Goal: Complete application form

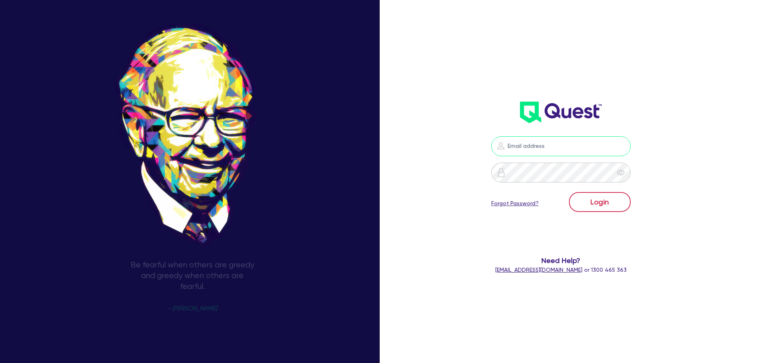
type input "sam.millard@quest.finance"
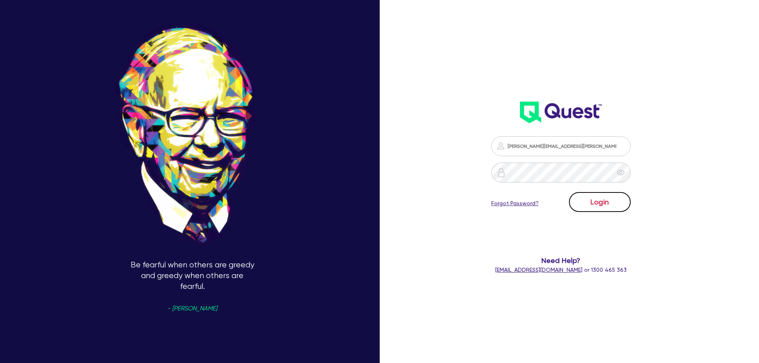
click at [607, 204] on button "Login" at bounding box center [600, 202] width 62 height 20
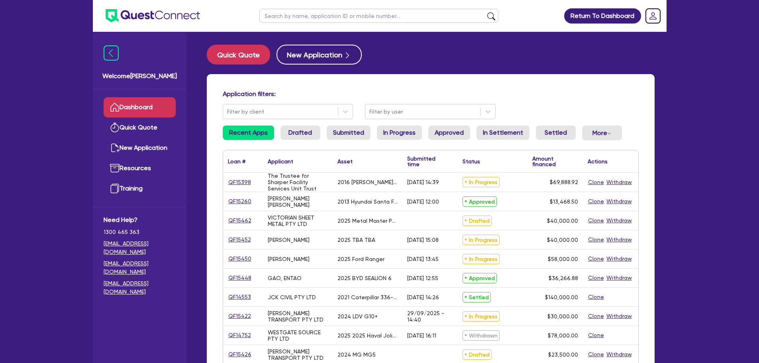
scroll to position [40, 0]
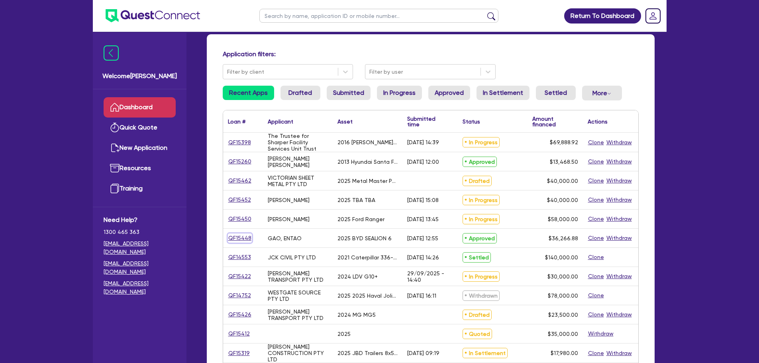
click at [240, 238] on link "QF15448" at bounding box center [240, 237] width 24 height 9
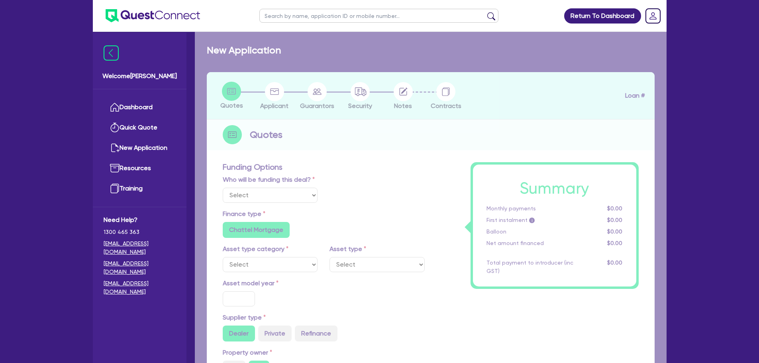
select select "Quest Finance - Platform Funding"
select select "CARS_AND_LIGHT_TRUCKS"
type input "2025"
radio input "true"
type input "45,333.6"
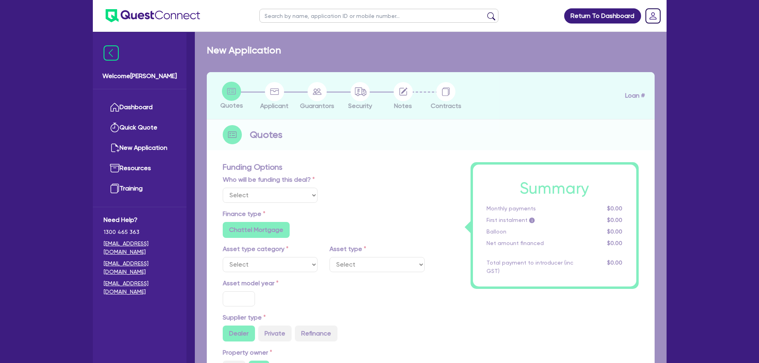
type input "9,066.72"
radio input "true"
type input "11"
select select "PASSENGER_VEHICLES"
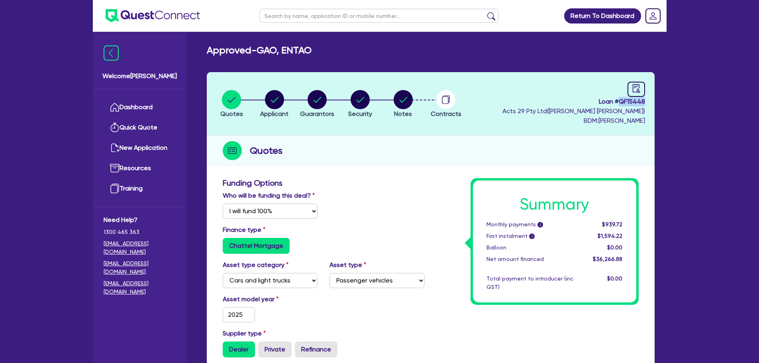
drag, startPoint x: 620, startPoint y: 103, endPoint x: 644, endPoint y: 100, distance: 24.4
click at [644, 100] on span "Loan # QF15448" at bounding box center [573, 102] width 143 height 10
copy span "QF15448"
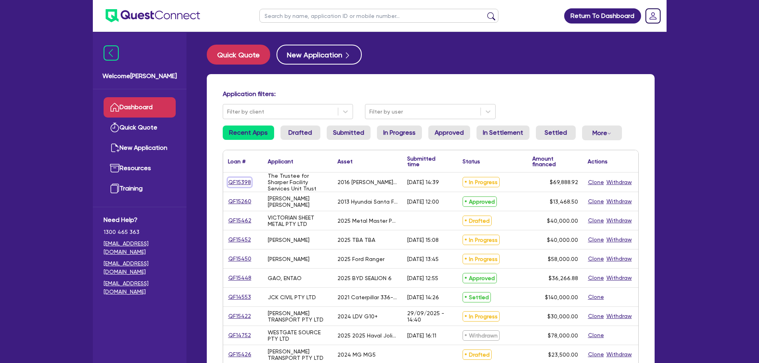
click at [239, 183] on link "QF15398" at bounding box center [239, 182] width 23 height 9
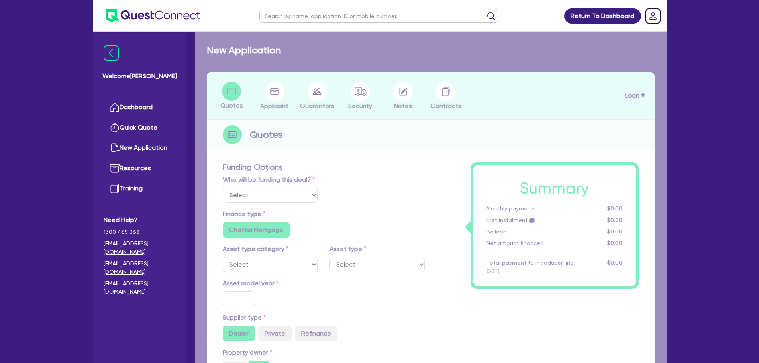
select select "Quest Finance - Own Book"
select select "CARS_AND_LIGHT_TRUCKS"
type input "2016"
radio input "false"
radio input "true"
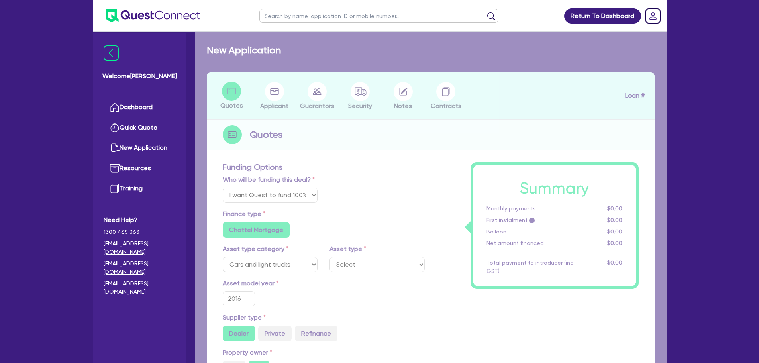
type input "69,888.92"
type input "10"
type input "6,988.89"
type input "17.95"
type input "900"
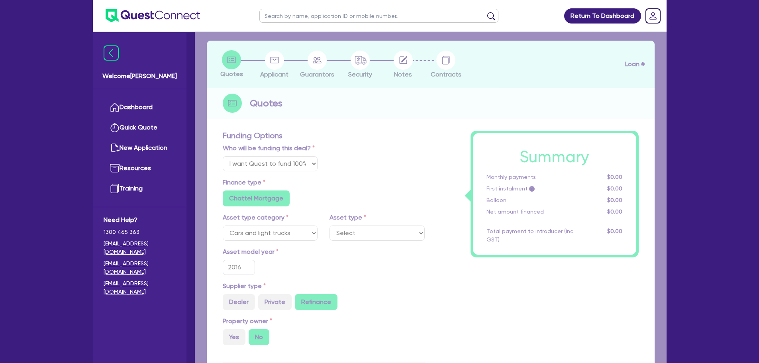
select select "PASSENGER_VEHICLES"
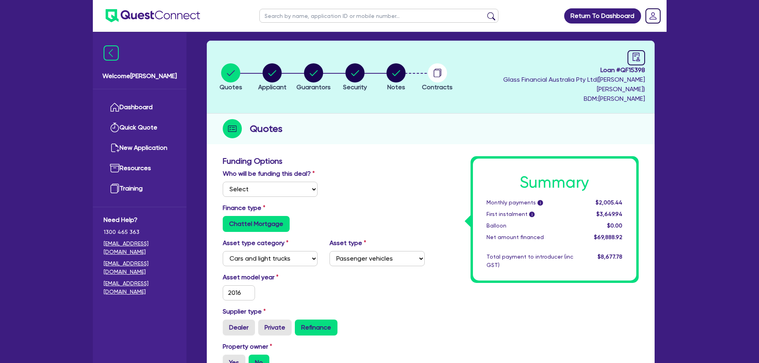
scroll to position [40, 0]
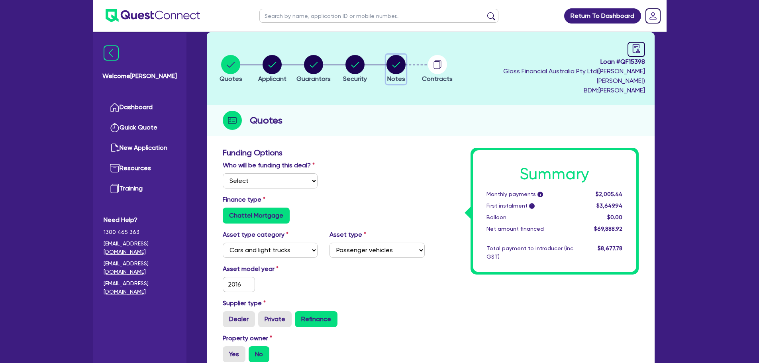
click at [401, 68] on circle "button" at bounding box center [395, 64] width 19 height 19
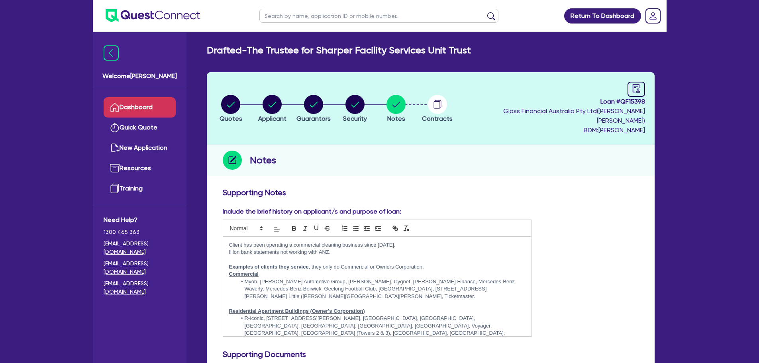
click at [154, 103] on link "Dashboard" at bounding box center [140, 107] width 72 height 20
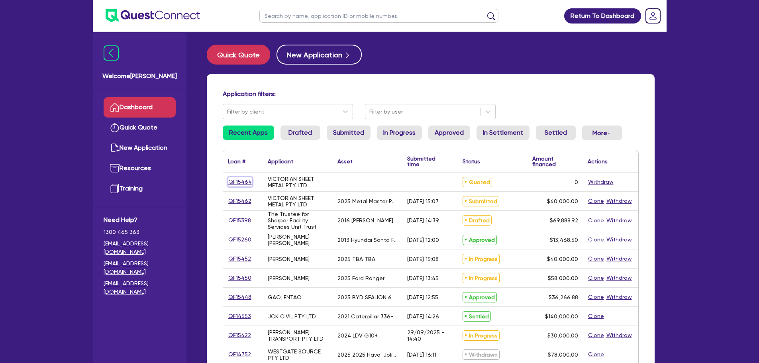
click at [237, 181] on link "QF15464" at bounding box center [240, 181] width 24 height 9
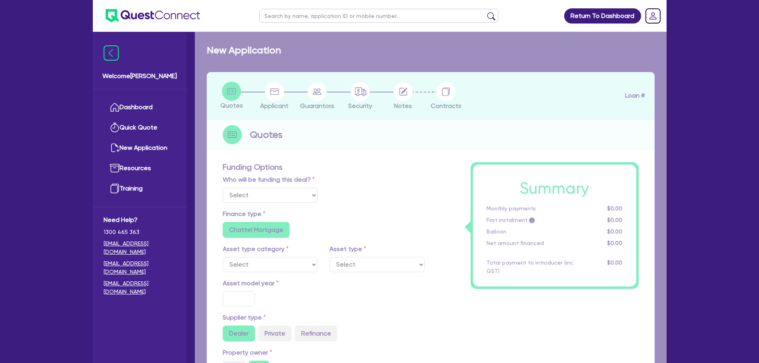
select select "Quest Finance - Platform Funding"
select select "CARS_AND_LIGHT_TRUCKS"
type input "2025"
type input "56,935"
type input "11,387"
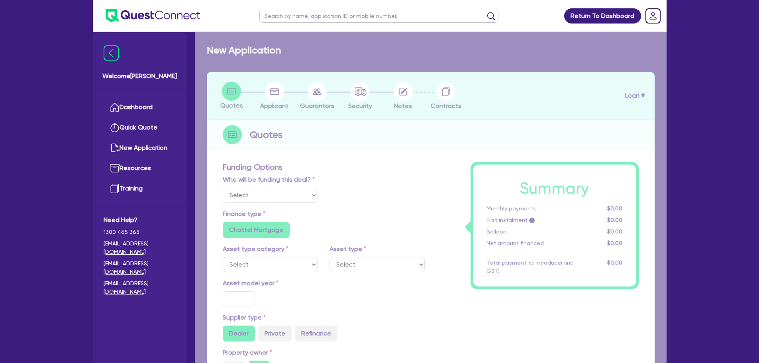
radio input "true"
type input "14.95"
select select "PASSENGER_VEHICLES"
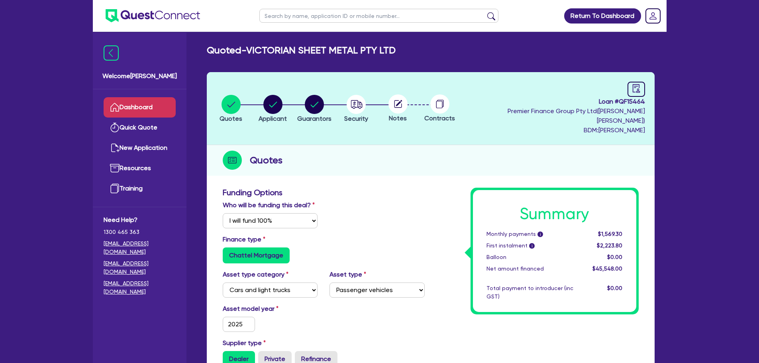
click at [145, 105] on link "Dashboard" at bounding box center [140, 107] width 72 height 20
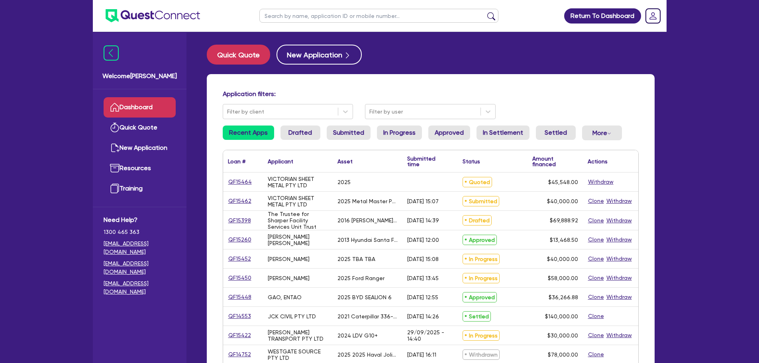
click at [251, 177] on div "QF15464" at bounding box center [243, 181] width 30 height 9
click at [247, 183] on link "QF15464" at bounding box center [240, 181] width 24 height 9
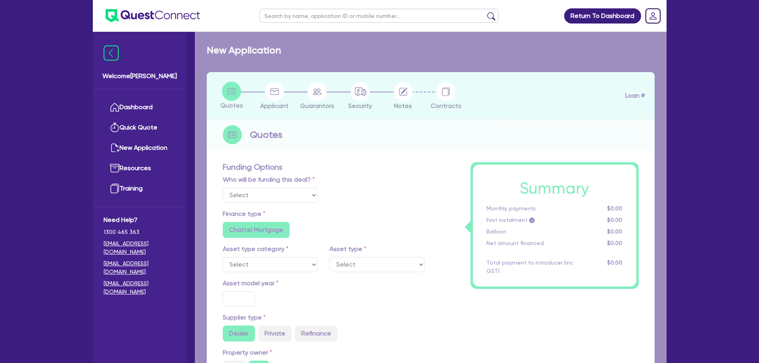
select select "Quest Finance - Platform Funding"
select select "CARS_AND_LIGHT_TRUCKS"
type input "2025"
type input "56,935"
type input "11,387"
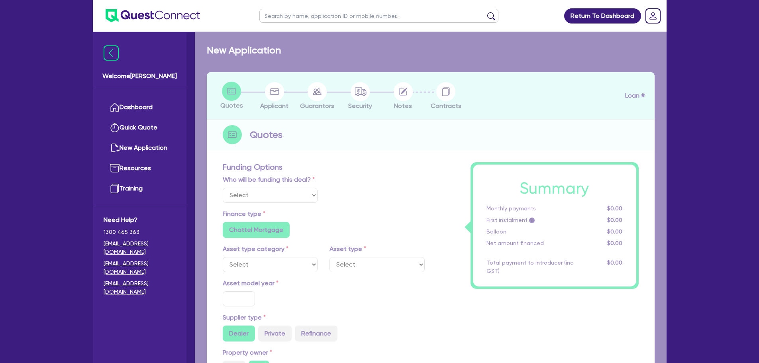
radio input "true"
type input "14.95"
select select "PASSENGER_VEHICLES"
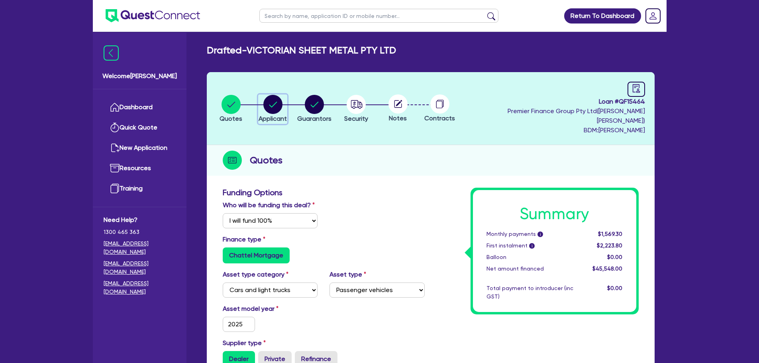
click at [276, 102] on circle "button" at bounding box center [272, 104] width 19 height 19
select select "COMPANY"
select select "BUILDING_CONSTRUCTION"
select select "BUSINESSES_CONSTRUCTION_SERVICES"
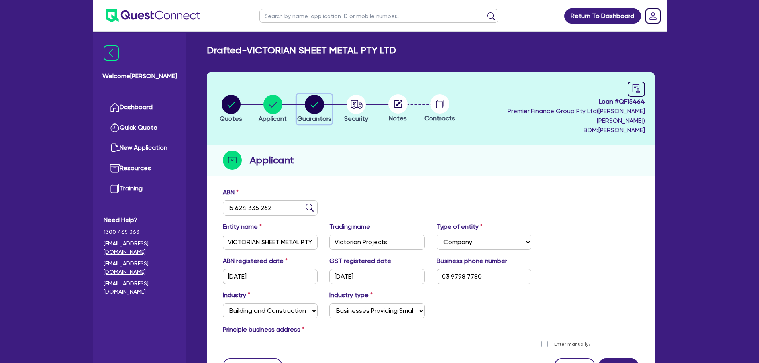
click at [319, 98] on circle "button" at bounding box center [314, 104] width 19 height 19
select select "MR"
select select "VIC"
select select "MARRIED"
select select "CASH"
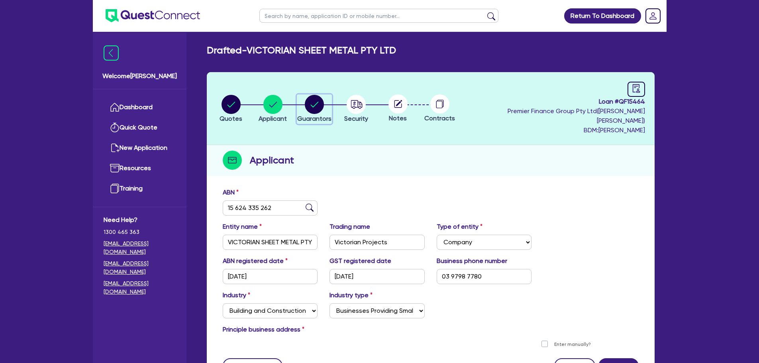
select select "EQUIPMENT"
select select "HOUSEHOLD_PERSONAL"
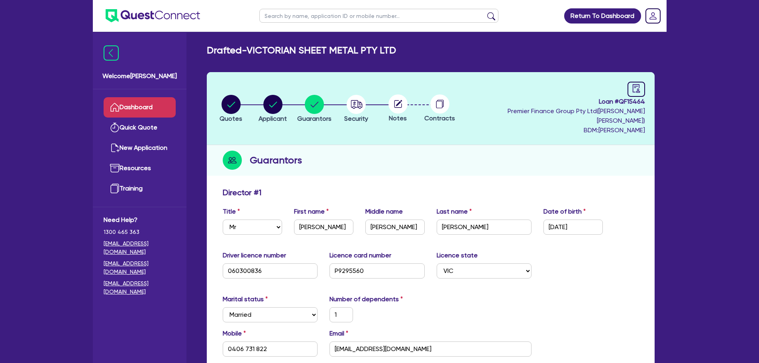
click at [161, 104] on link "Dashboard" at bounding box center [140, 107] width 72 height 20
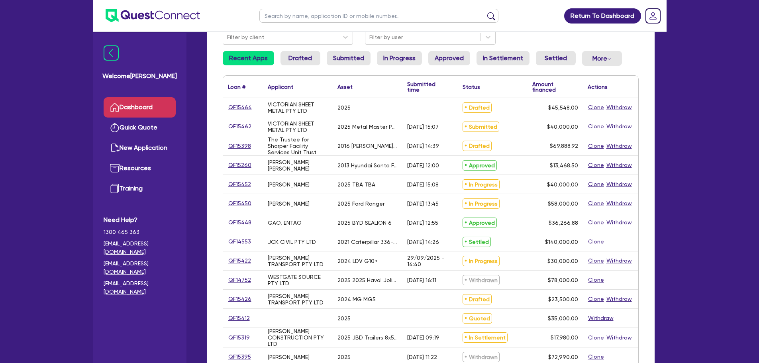
scroll to position [80, 0]
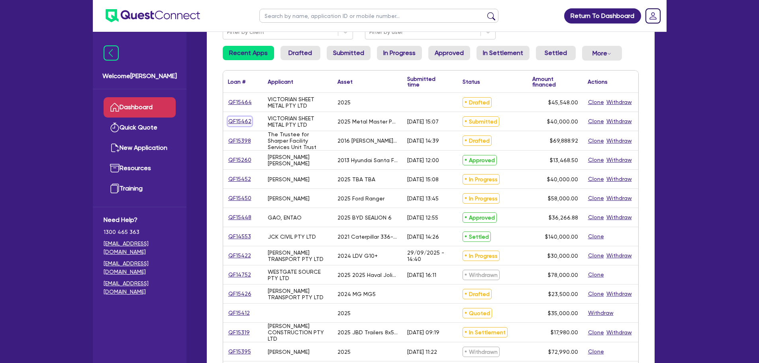
click at [237, 119] on link "QF15462" at bounding box center [240, 121] width 24 height 9
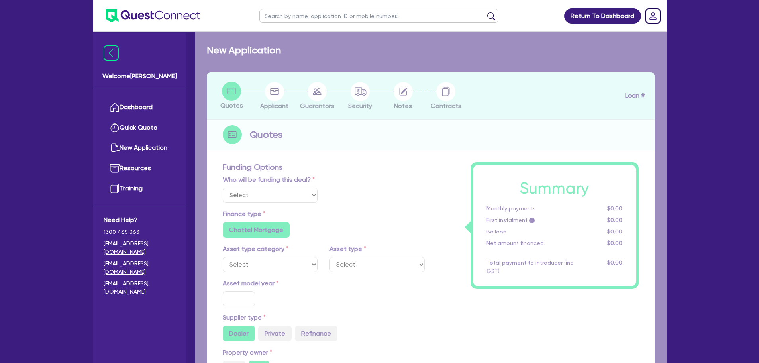
select select "Other"
select select "SECONDARY_ASSETS"
type input "2025"
type input "50,000"
type input "10,000"
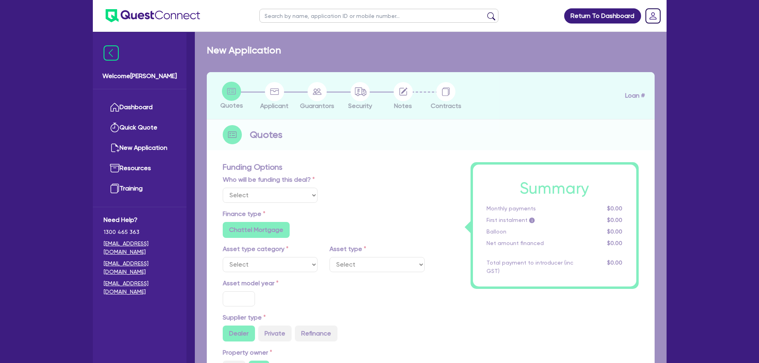
type input "2.5"
type input "1,000"
radio input "true"
type input "17.95"
select select "ENGINEERING_AND_TOOLMAKING"
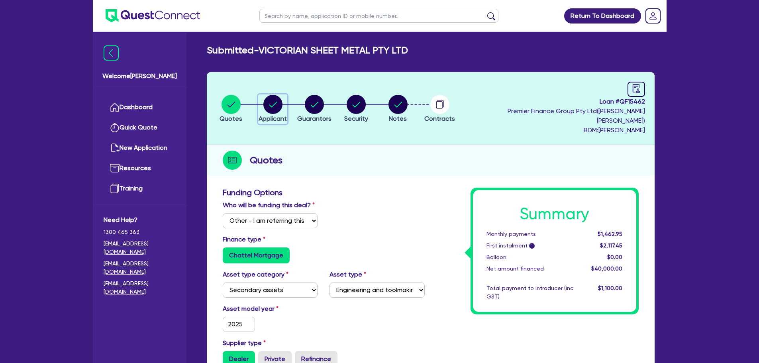
click at [283, 109] on button "Applicant" at bounding box center [272, 108] width 29 height 29
select select "COMPANY"
select select "BUILDING_CONSTRUCTION"
select select "BUSINESSES_CONSTRUCTION_SERVICES"
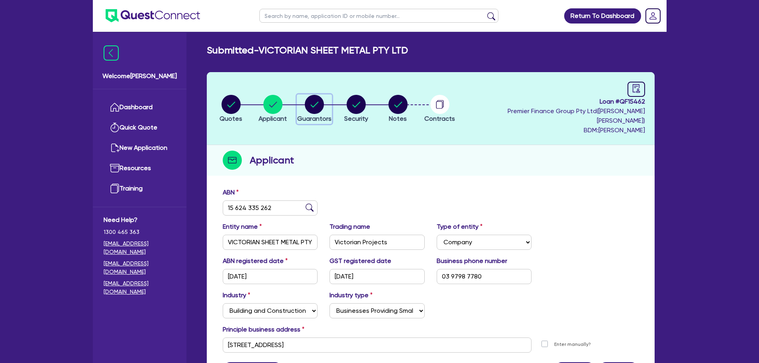
click at [317, 109] on button "Guarantors" at bounding box center [314, 108] width 35 height 29
select select "MR"
select select "VIC"
select select "MARRIED"
select select "CASH"
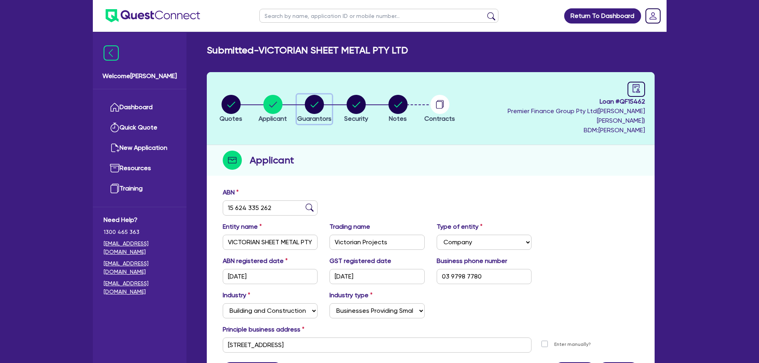
select select "EQUIPMENT"
select select "HOUSEHOLD_PERSONAL"
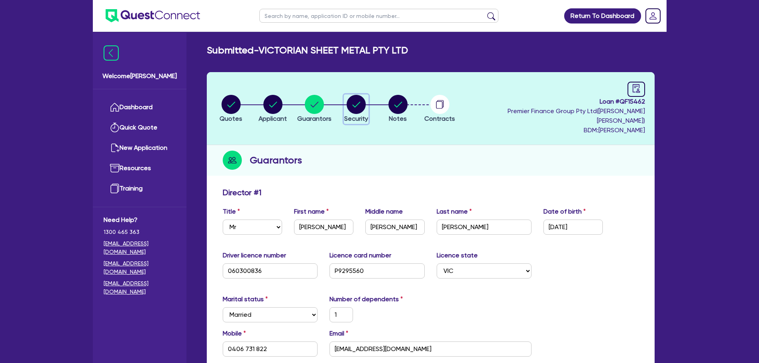
click at [356, 115] on span "Security" at bounding box center [356, 119] width 24 height 8
select select "SECONDARY_ASSETS"
select select "ENGINEERING_AND_TOOLMAKING"
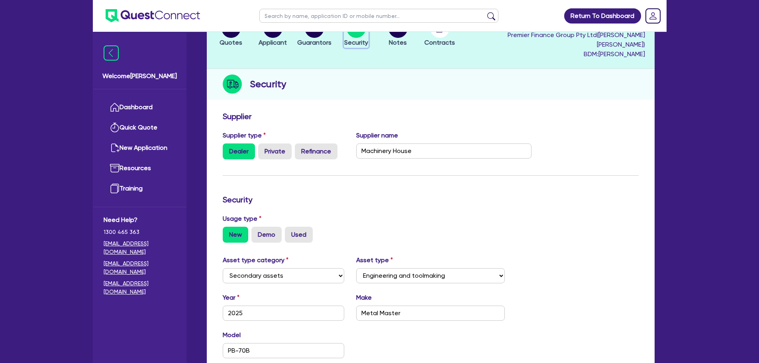
scroll to position [159, 0]
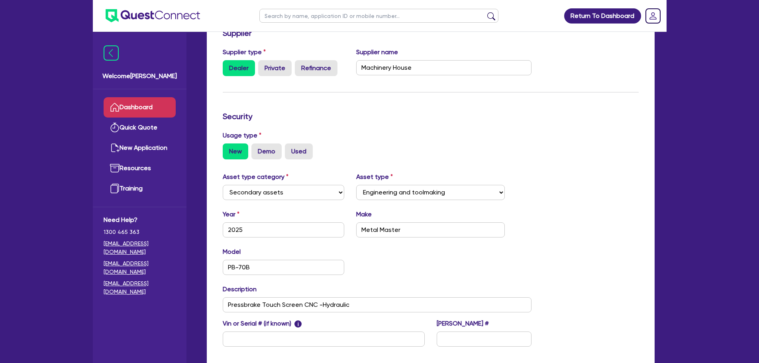
click at [167, 111] on link "Dashboard" at bounding box center [140, 107] width 72 height 20
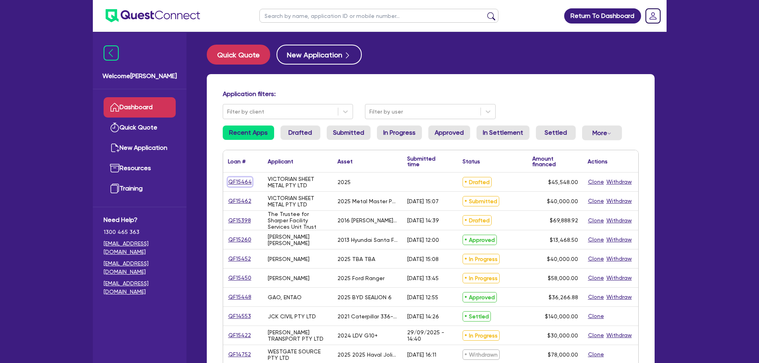
click at [247, 178] on link "QF15464" at bounding box center [240, 181] width 24 height 9
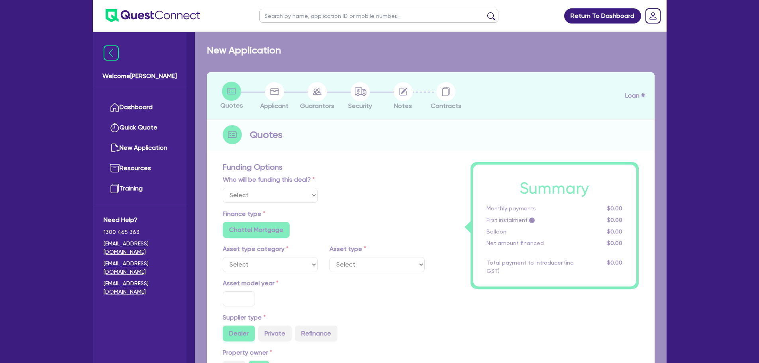
select select "Quest Finance - Platform Funding"
select select "CARS_AND_LIGHT_TRUCKS"
type input "2025"
type input "56,935"
type input "11,387"
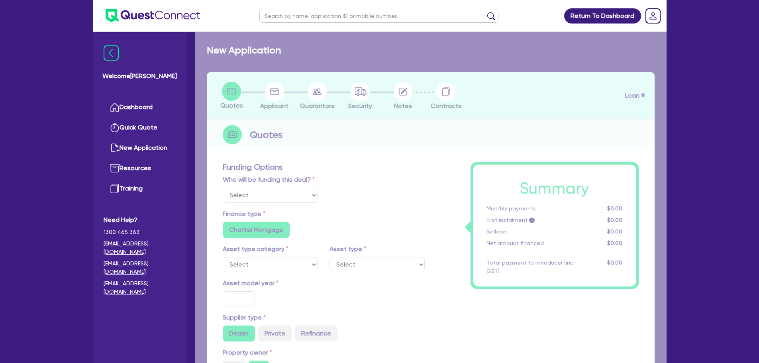
radio input "true"
type input "14.95"
select select "PASSENGER_VEHICLES"
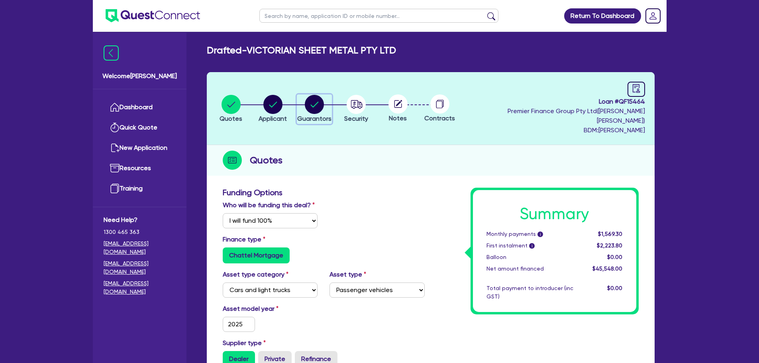
click at [321, 107] on circle "button" at bounding box center [314, 104] width 19 height 19
select select "MR"
select select "VIC"
select select "MARRIED"
select select "CASH"
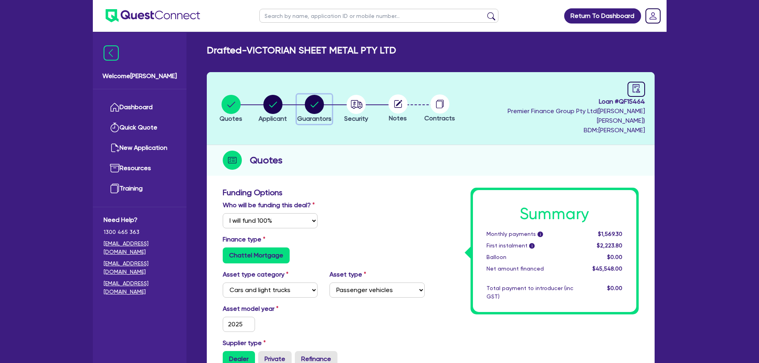
select select "EQUIPMENT"
select select "HOUSEHOLD_PERSONAL"
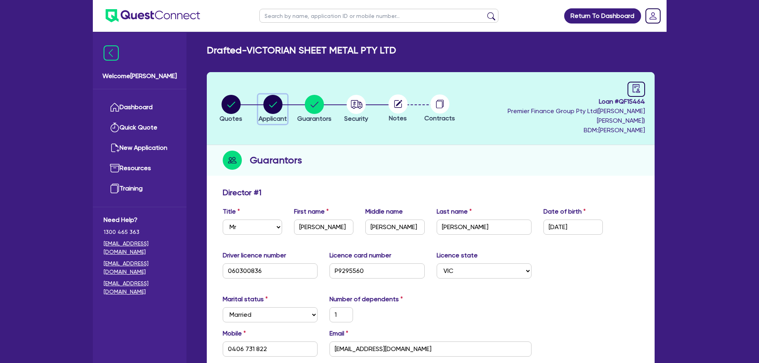
click at [287, 107] on button "Applicant" at bounding box center [272, 108] width 29 height 29
select select "COMPANY"
select select "BUILDING_CONSTRUCTION"
select select "BUSINESSES_CONSTRUCTION_SERVICES"
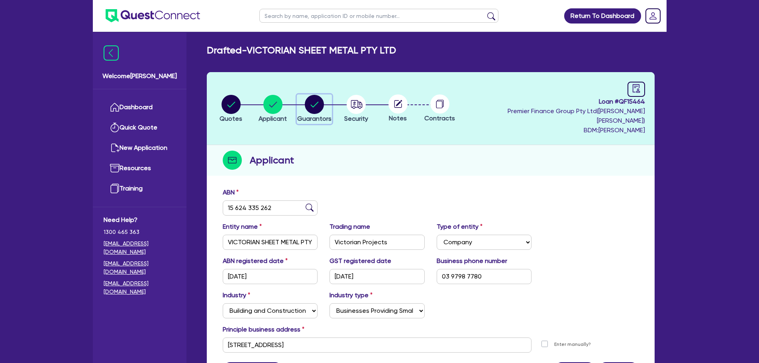
click at [310, 106] on circle "button" at bounding box center [314, 104] width 19 height 19
select select "MR"
select select "VIC"
select select "MARRIED"
select select "CASH"
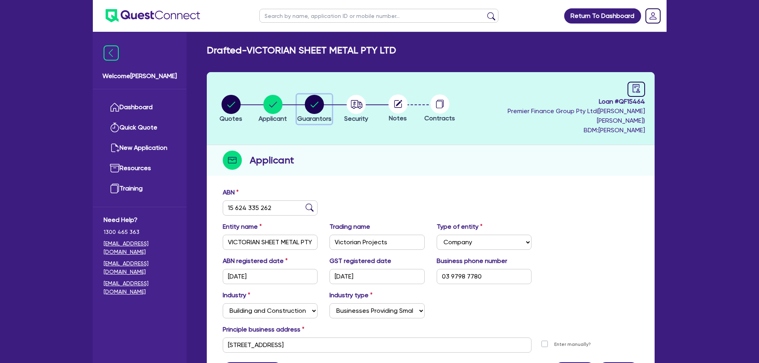
select select "EQUIPMENT"
select select "HOUSEHOLD_PERSONAL"
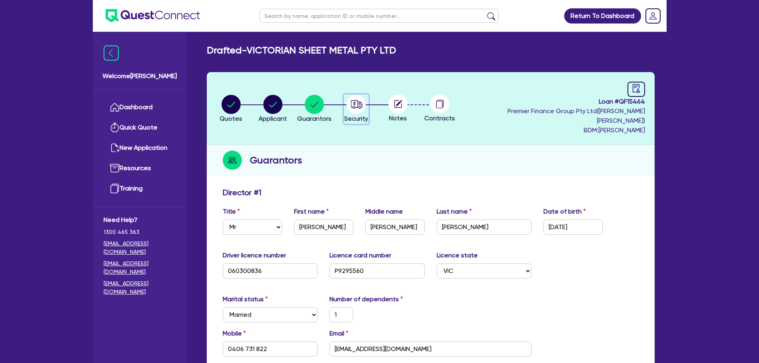
click at [362, 103] on icon "button" at bounding box center [357, 104] width 12 height 8
select select "CARS_AND_LIGHT_TRUCKS"
select select "PASSENGER_VEHICLES"
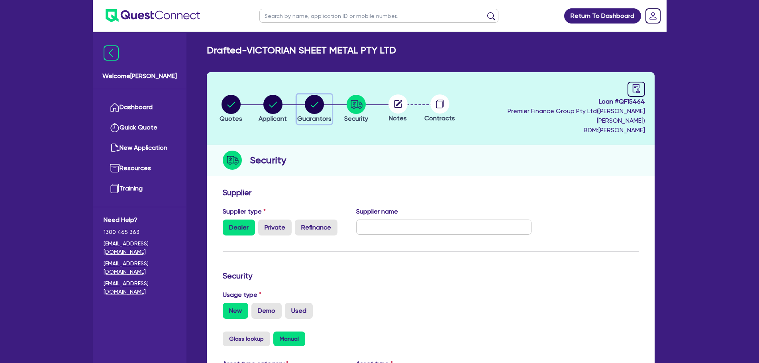
click at [317, 105] on circle "button" at bounding box center [314, 104] width 19 height 19
select select "MR"
select select "VIC"
select select "MARRIED"
select select "CASH"
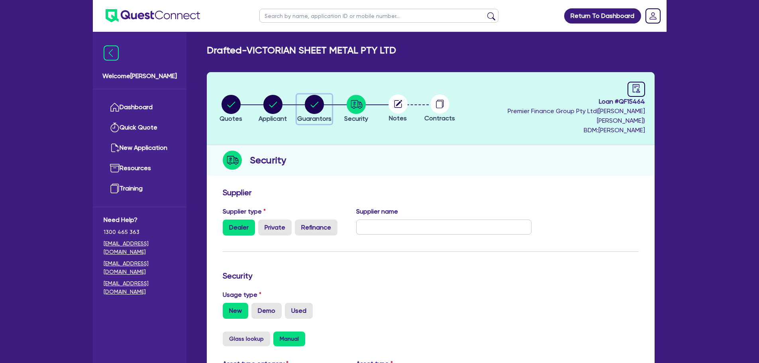
select select "EQUIPMENT"
select select "HOUSEHOLD_PERSONAL"
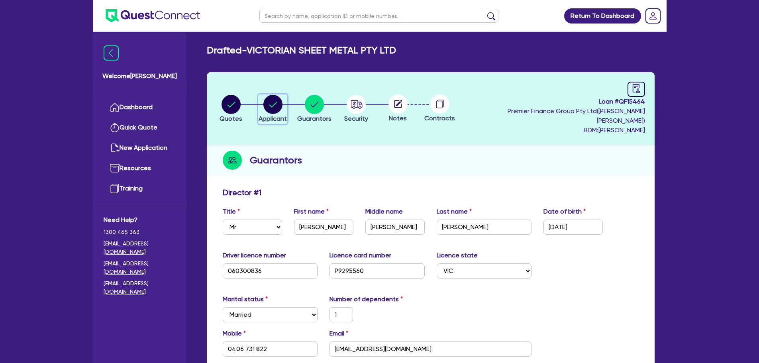
click at [287, 106] on button "Applicant" at bounding box center [272, 108] width 29 height 29
select select "COMPANY"
select select "BUILDING_CONSTRUCTION"
select select "BUSINESSES_CONSTRUCTION_SERVICES"
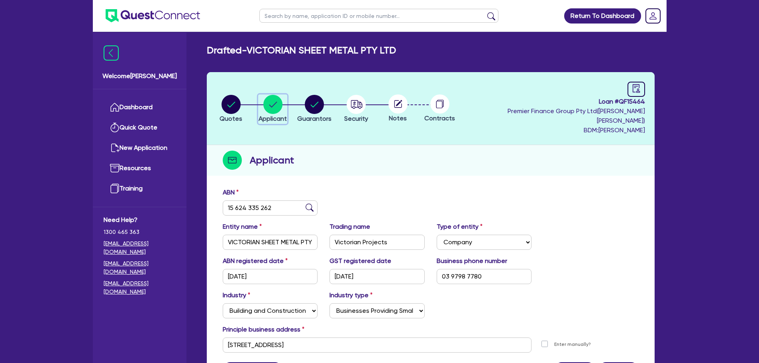
click at [259, 109] on li "Applicant" at bounding box center [273, 108] width 42 height 28
click at [240, 115] on span "Quotes" at bounding box center [230, 119] width 23 height 8
select select "Quest Finance - Platform Funding"
select select "CARS_AND_LIGHT_TRUCKS"
select select "PASSENGER_VEHICLES"
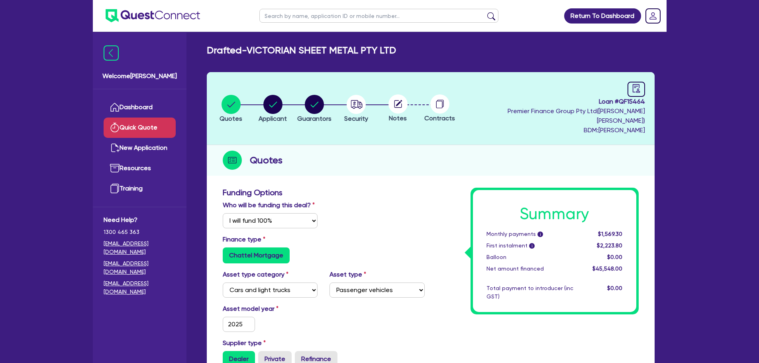
click at [160, 122] on link "Quick Quote" at bounding box center [140, 127] width 72 height 20
select select "Other"
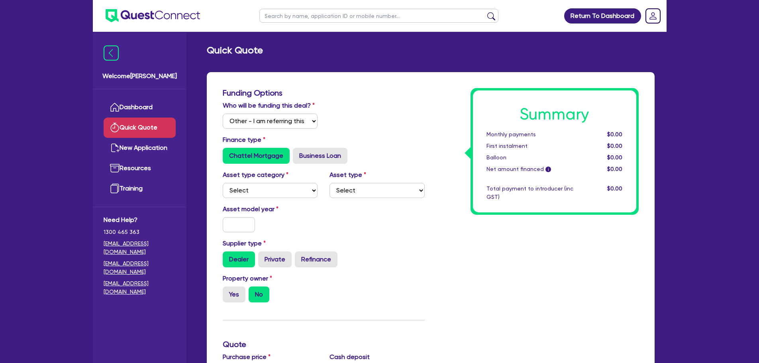
click at [165, 111] on link "Dashboard" at bounding box center [140, 107] width 72 height 20
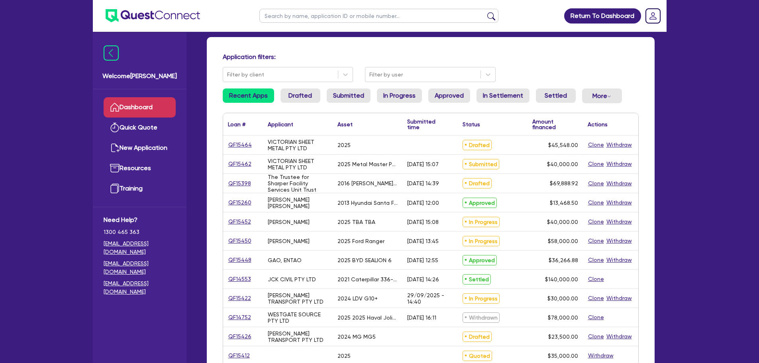
scroll to position [80, 0]
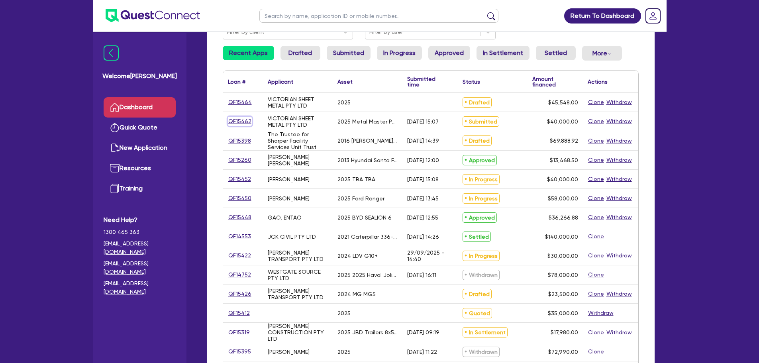
click at [237, 119] on link "QF15462" at bounding box center [240, 121] width 24 height 9
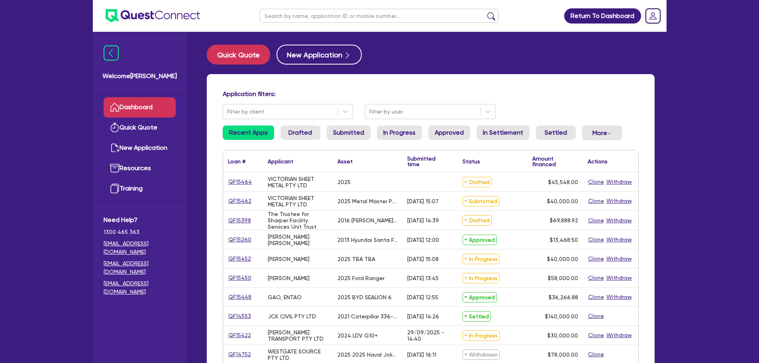
select select "Other"
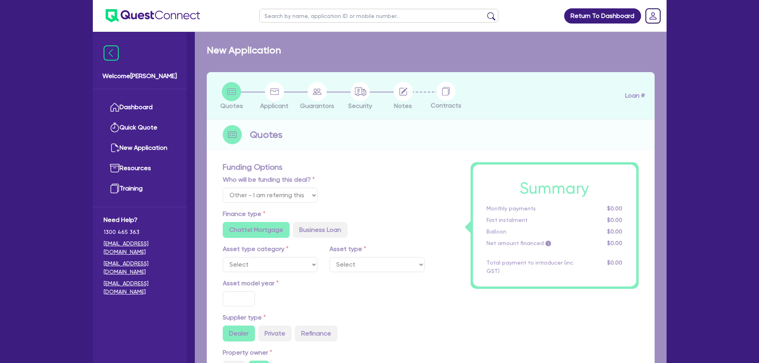
select select "SECONDARY_ASSETS"
type input "2025"
type input "50,000"
type input "10,000"
type input "2.5"
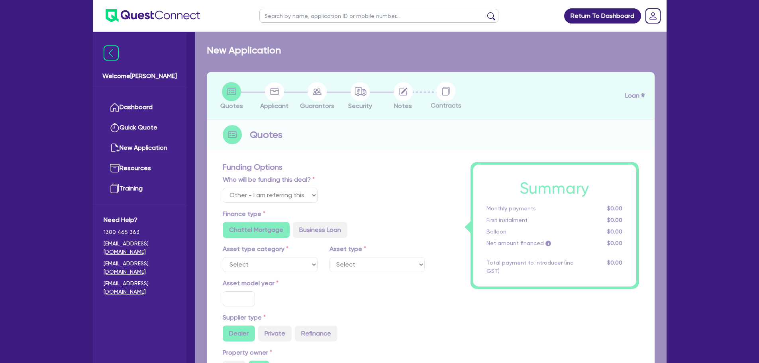
type input "1,000"
radio input "true"
type input "17.95"
radio input "true"
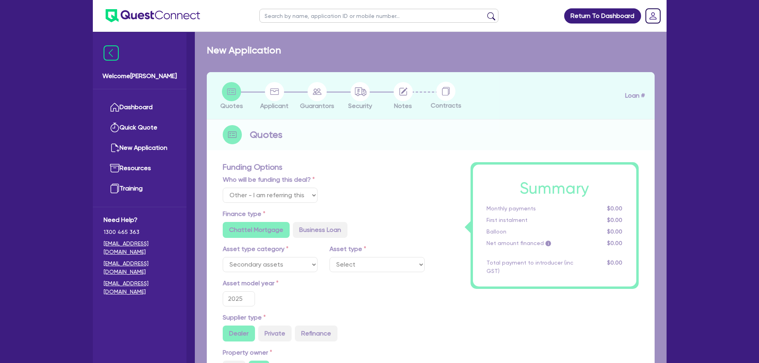
select select "ENGINEERING_AND_TOOLMAKING"
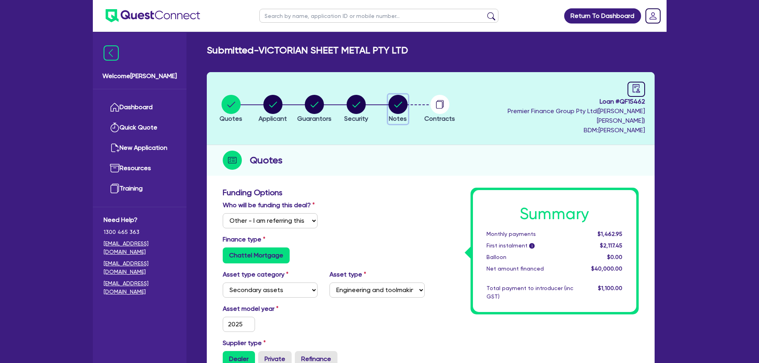
click at [397, 100] on circle "button" at bounding box center [397, 104] width 19 height 19
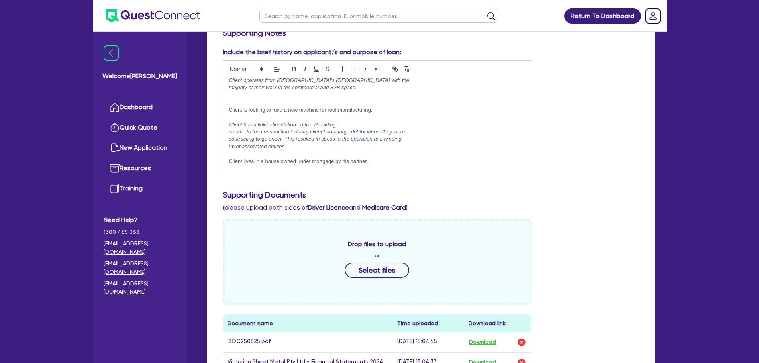
scroll to position [42, 0]
click at [166, 105] on link "Dashboard" at bounding box center [140, 107] width 72 height 20
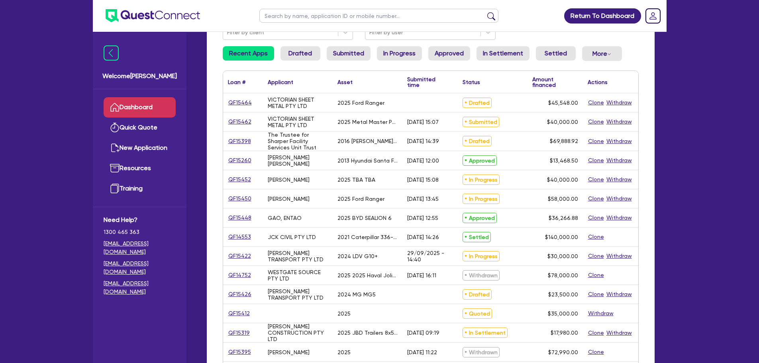
scroll to position [80, 0]
click at [237, 101] on link "QF15464" at bounding box center [240, 102] width 24 height 9
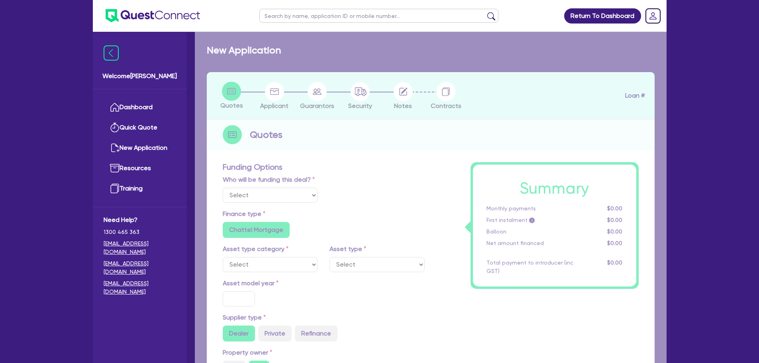
select select "Quest Finance - Platform Funding"
select select "CARS_AND_LIGHT_TRUCKS"
type input "2025"
type input "56,935"
type input "11,387"
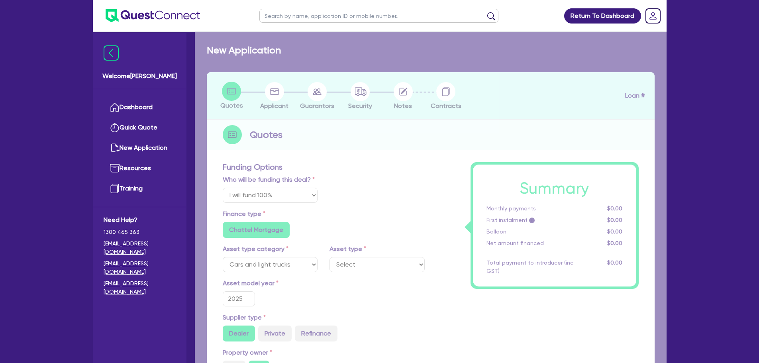
radio input "true"
type input "14.95"
select select "PASSENGER_VEHICLES"
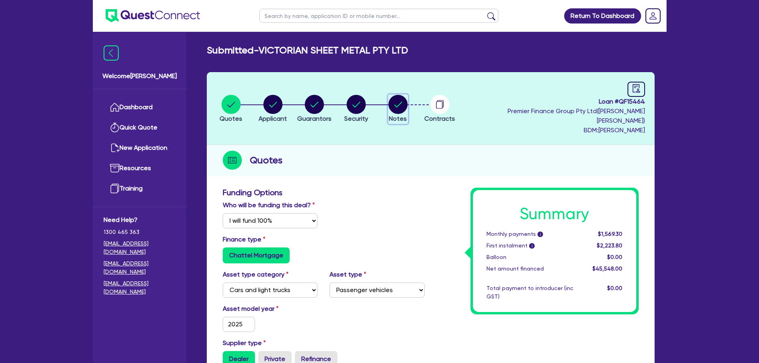
click at [407, 102] on circle "button" at bounding box center [397, 104] width 19 height 19
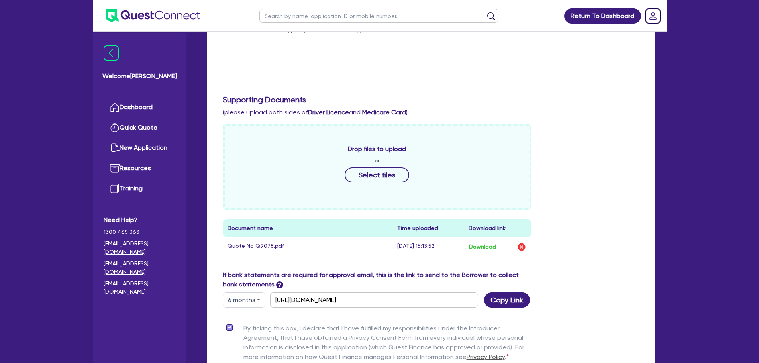
scroll to position [306, 0]
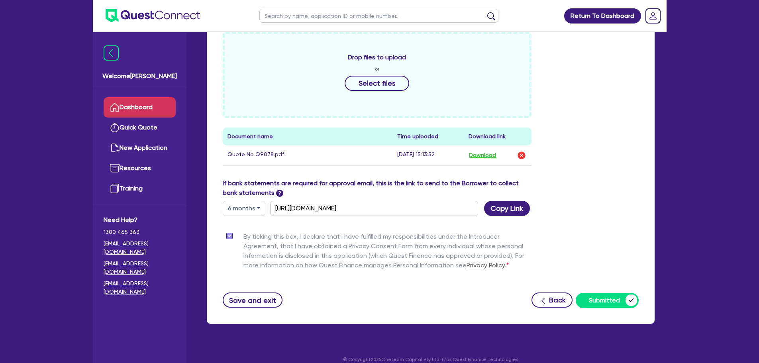
click at [151, 100] on link "Dashboard" at bounding box center [140, 107] width 72 height 20
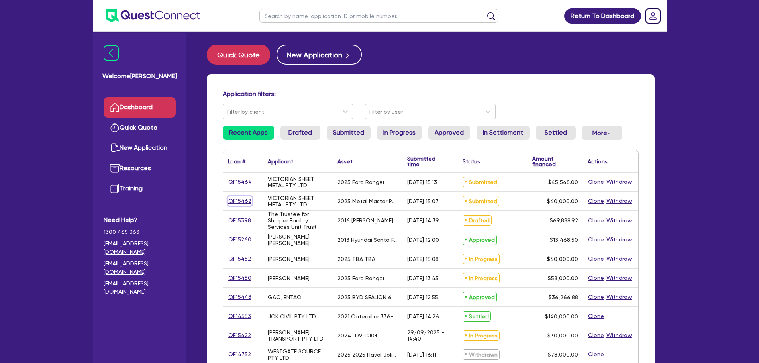
click at [244, 202] on link "QF15462" at bounding box center [240, 200] width 24 height 9
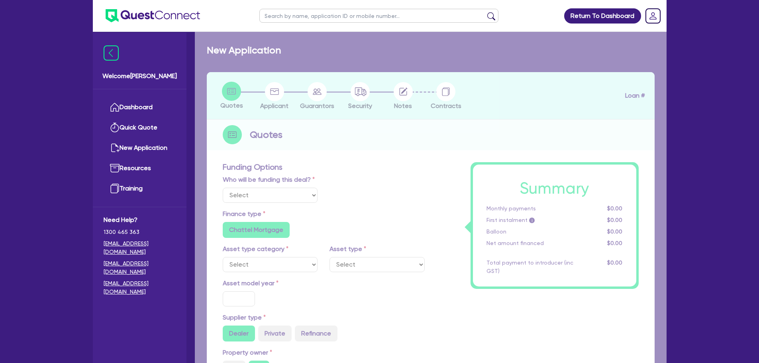
select select "Other"
select select "SECONDARY_ASSETS"
type input "2025"
type input "50,000"
type input "10,000"
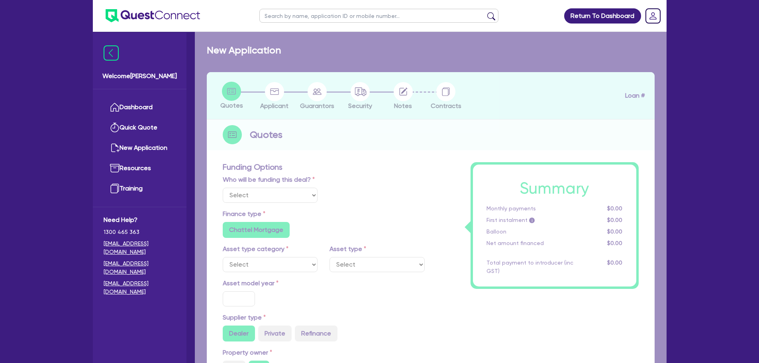
type input "2.5"
type input "1,000"
radio input "true"
type input "17.95"
select select "ENGINEERING_AND_TOOLMAKING"
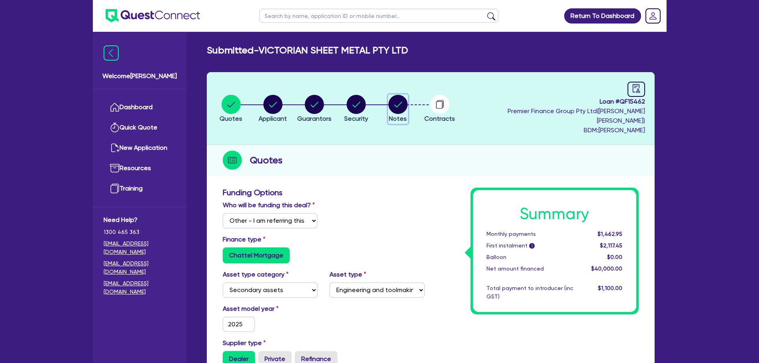
click at [407, 108] on icon "button" at bounding box center [397, 104] width 19 height 19
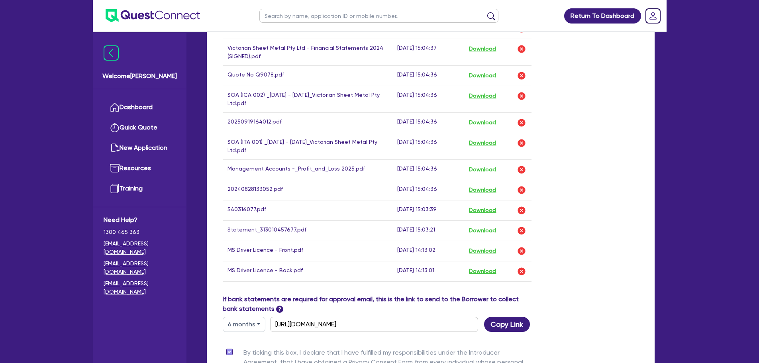
scroll to position [438, 0]
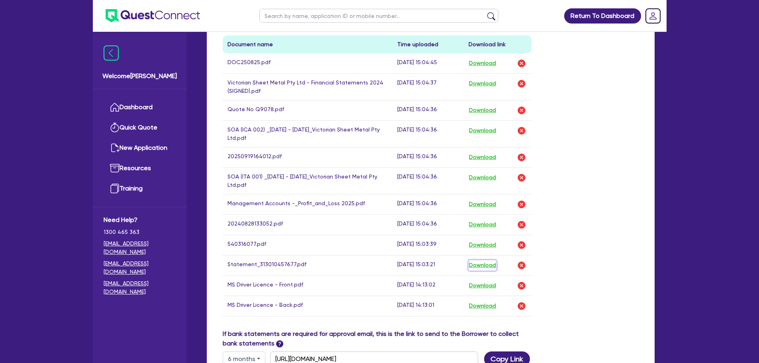
click at [476, 260] on button "Download" at bounding box center [482, 265] width 28 height 10
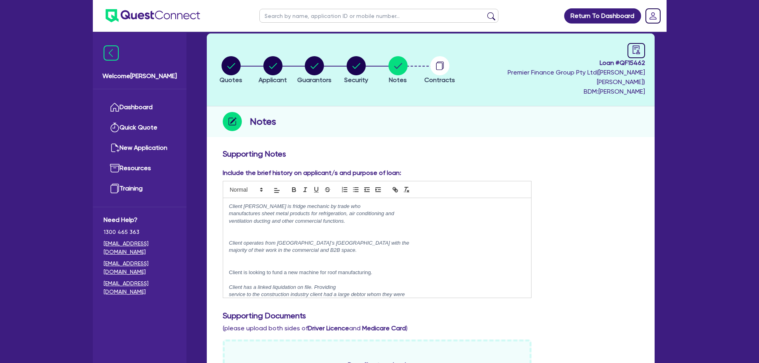
scroll to position [0, 0]
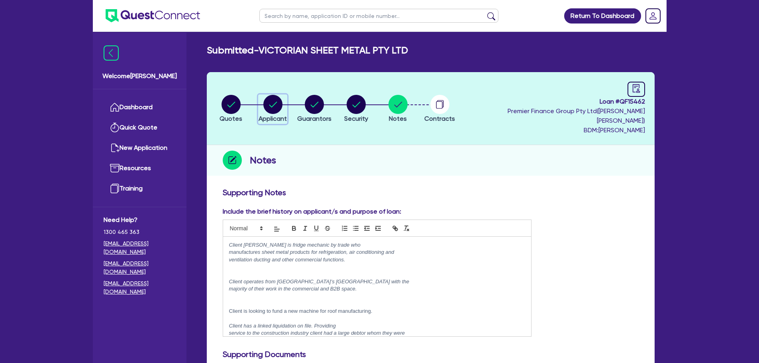
click at [287, 99] on button "Applicant" at bounding box center [272, 108] width 29 height 29
select select "COMPANY"
select select "BUILDING_CONSTRUCTION"
select select "BUSINESSES_CONSTRUCTION_SERVICES"
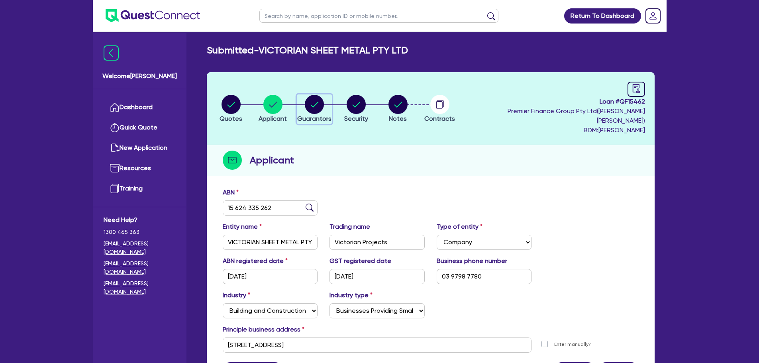
click at [330, 108] on div "button" at bounding box center [314, 104] width 34 height 19
select select "MR"
select select "VIC"
select select "MARRIED"
select select "CASH"
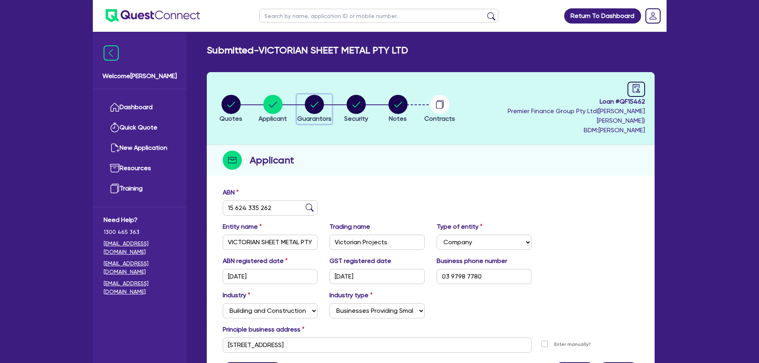
select select "EQUIPMENT"
select select "HOUSEHOLD_PERSONAL"
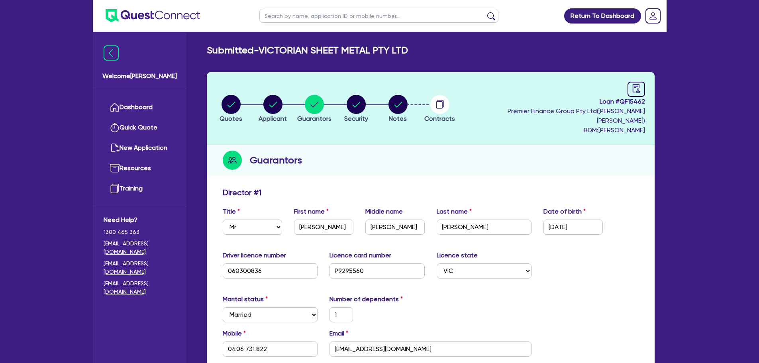
click at [373, 100] on li "Security" at bounding box center [356, 108] width 42 height 28
click at [366, 101] on circle "button" at bounding box center [355, 104] width 19 height 19
select select "SECONDARY_ASSETS"
select select "ENGINEERING_AND_TOOLMAKING"
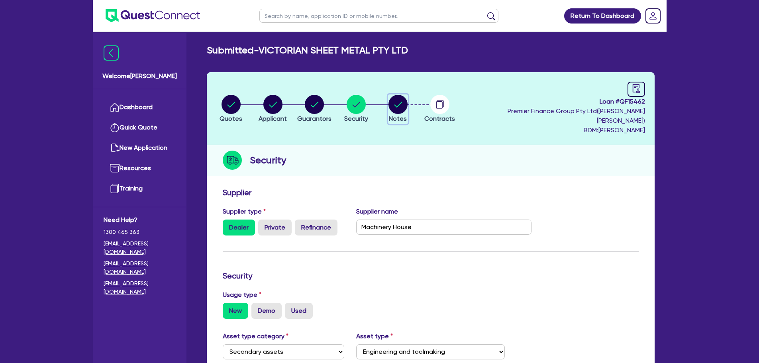
click at [406, 99] on circle "button" at bounding box center [397, 104] width 19 height 19
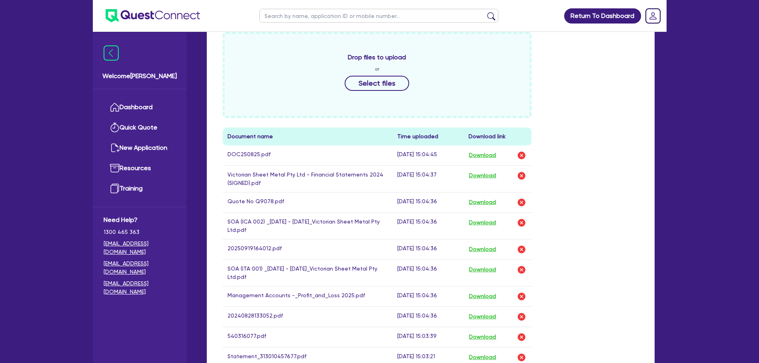
scroll to position [279, 0]
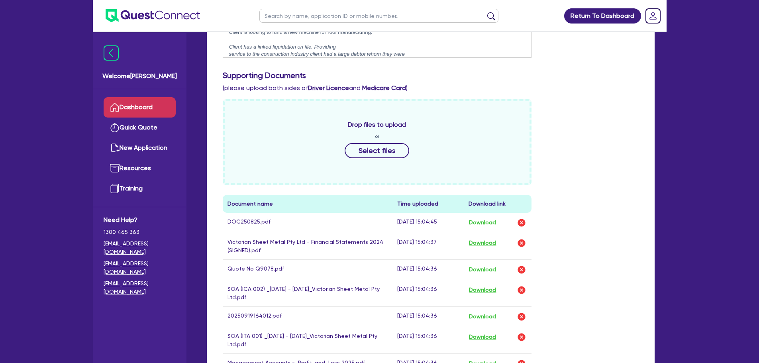
click at [141, 104] on link "Dashboard" at bounding box center [140, 107] width 72 height 20
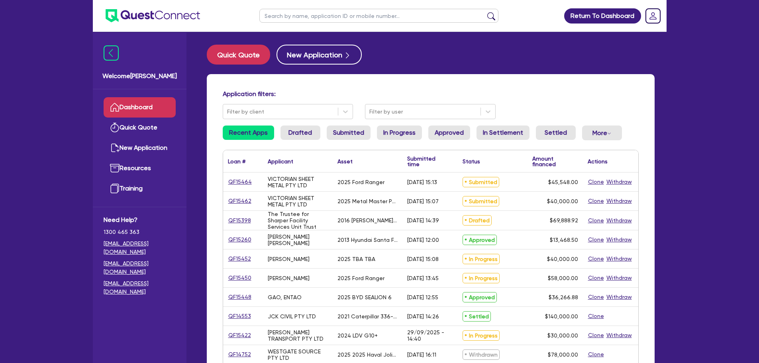
click at [163, 109] on link "Dashboard" at bounding box center [140, 107] width 72 height 20
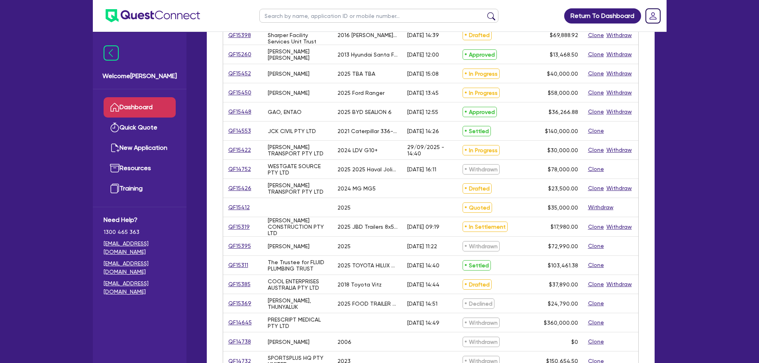
scroll to position [80, 0]
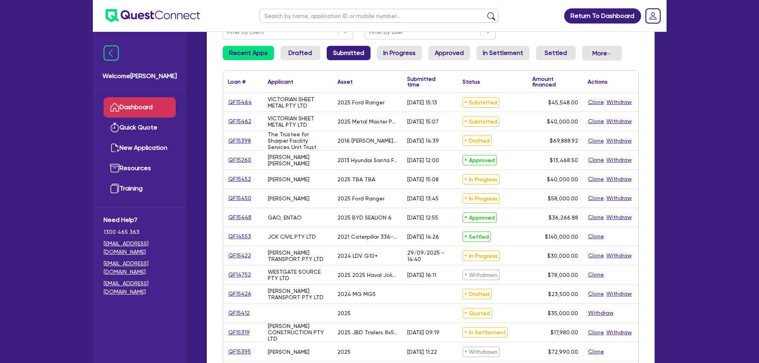
click at [368, 55] on link "Submitted" at bounding box center [349, 53] width 44 height 14
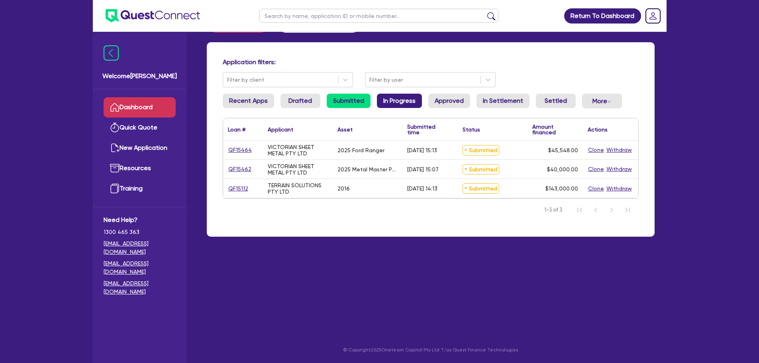
click at [387, 101] on link "In Progress" at bounding box center [399, 101] width 45 height 14
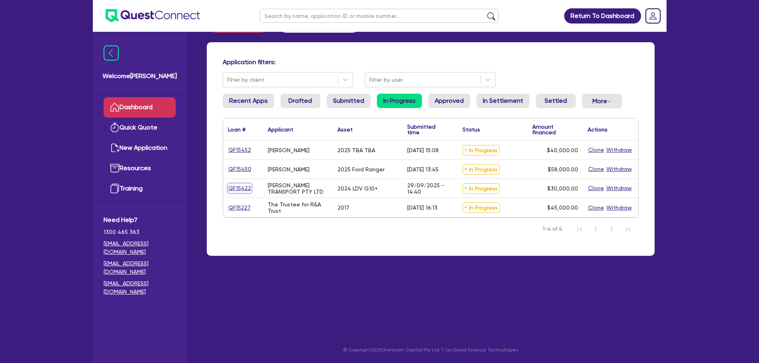
click at [239, 185] on link "QF15422" at bounding box center [239, 188] width 23 height 9
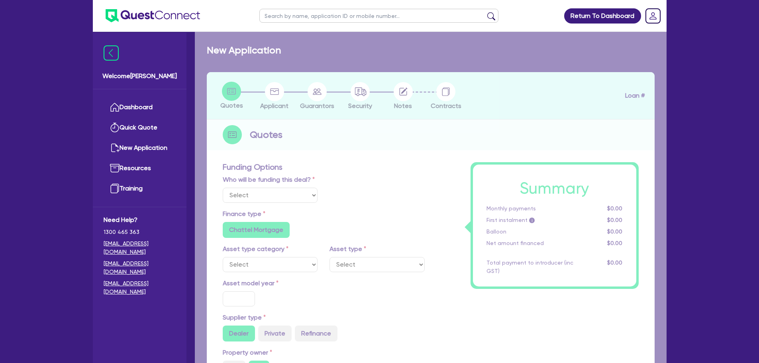
select select "Quest Finance - Own Book"
select select "CARS_AND_LIGHT_TRUCKS"
type input "2024"
radio input "false"
radio input "true"
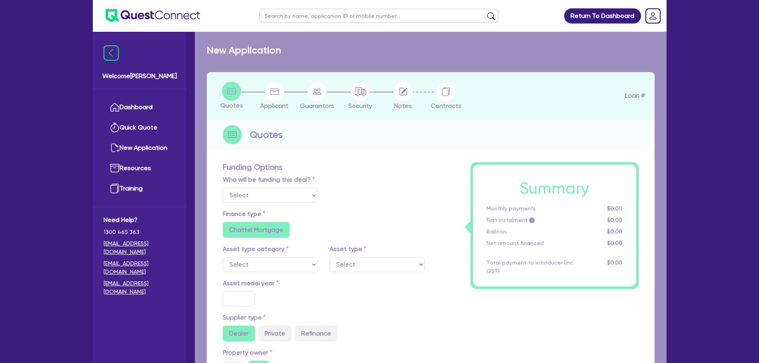
radio input "true"
type input "30,000"
type input "30"
type input "9,000"
type input "10"
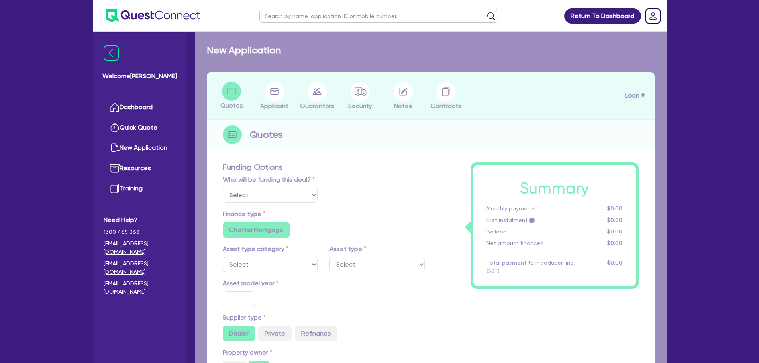
type input "3,000"
type input "17.95"
select select "VANS_AND_UTES"
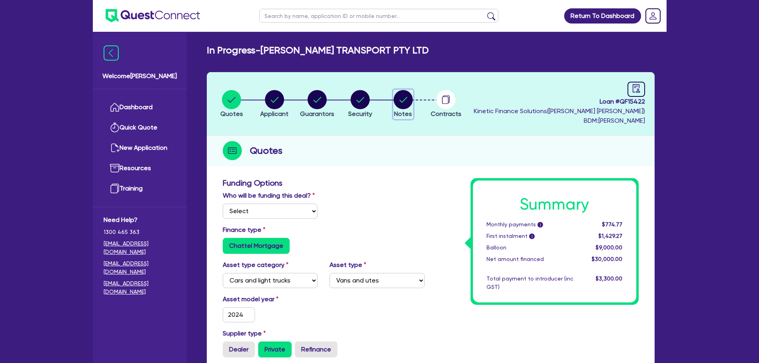
click at [409, 107] on circle "button" at bounding box center [402, 99] width 19 height 19
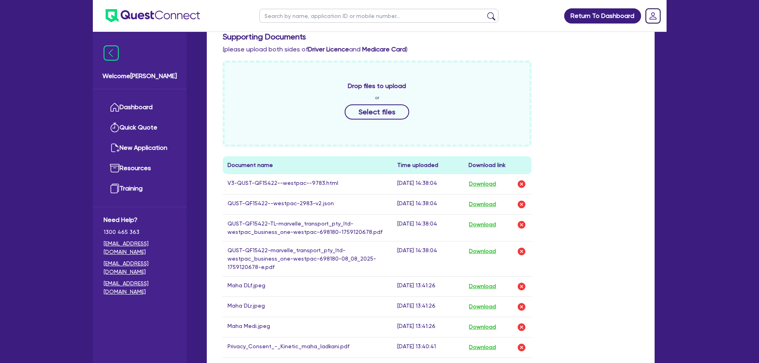
scroll to position [279, 0]
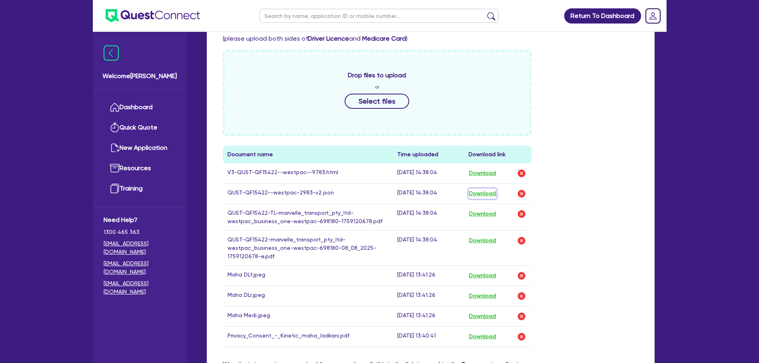
click at [489, 192] on button "Download" at bounding box center [482, 193] width 28 height 10
click at [605, 164] on div "Drop files to upload or Select files Document name Time uploaded Download link …" at bounding box center [431, 205] width 428 height 310
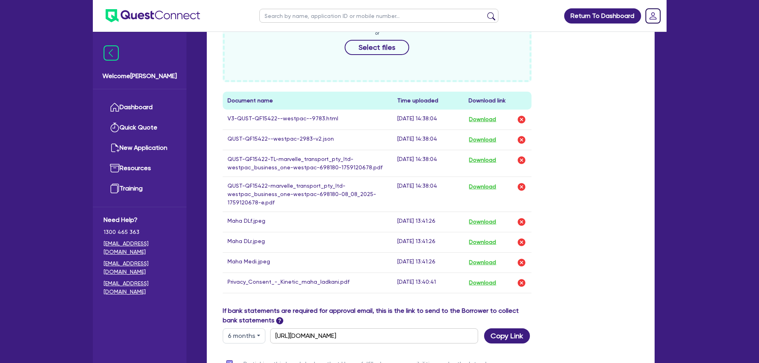
scroll to position [319, 0]
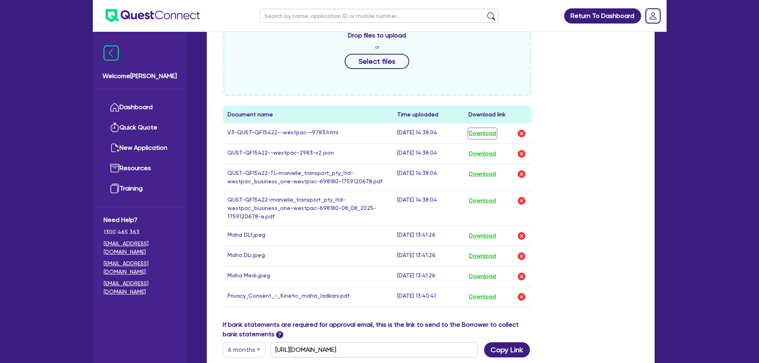
click at [482, 131] on button "Download" at bounding box center [482, 133] width 28 height 10
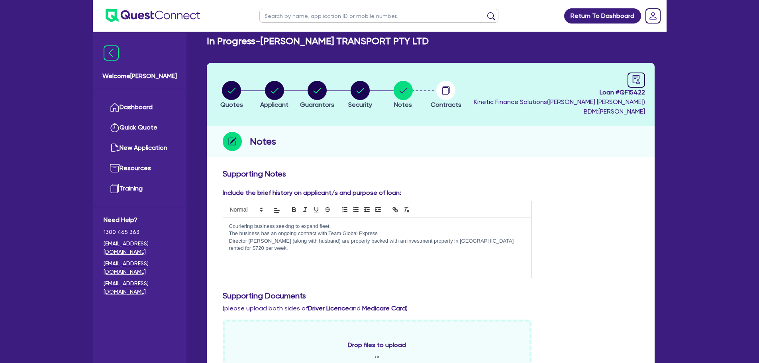
scroll to position [0, 0]
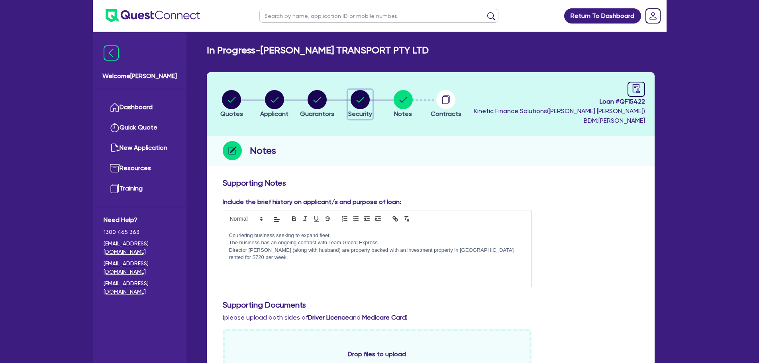
click at [360, 104] on circle "button" at bounding box center [359, 99] width 19 height 19
select select "CARS_AND_LIGHT_TRUCKS"
select select "VANS_AND_UTES"
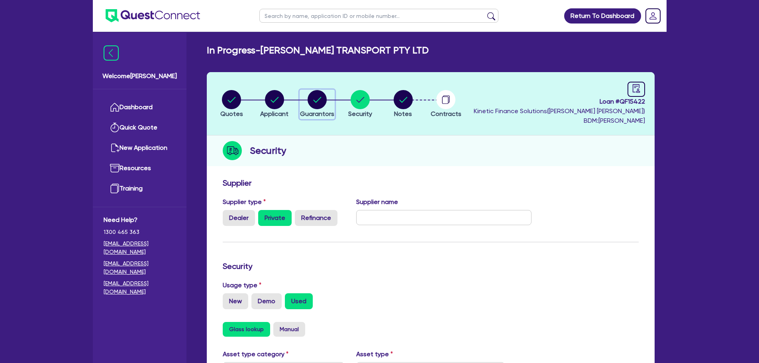
click at [328, 88] on header "Quotes Applicant [GEOGRAPHIC_DATA] Security Notes Contracts Loan # QF15422 Kine…" at bounding box center [431, 103] width 448 height 63
click at [410, 104] on circle "button" at bounding box center [402, 99] width 19 height 19
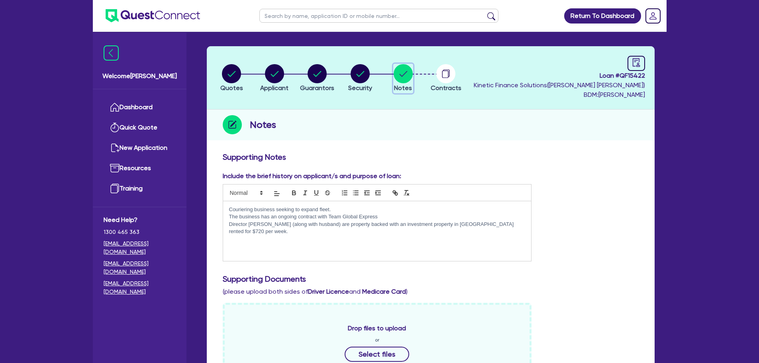
scroll to position [40, 0]
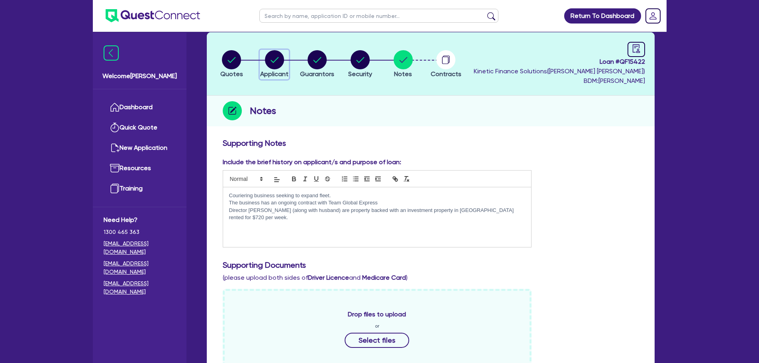
click at [282, 70] on span "Applicant" at bounding box center [274, 74] width 28 height 8
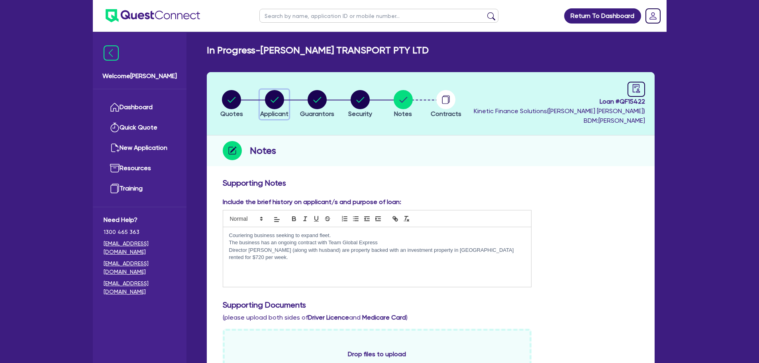
select select "COMPANY"
select select "TRANSPORT_WAREHOUSING"
select select "POSTAL_DELIVERY"
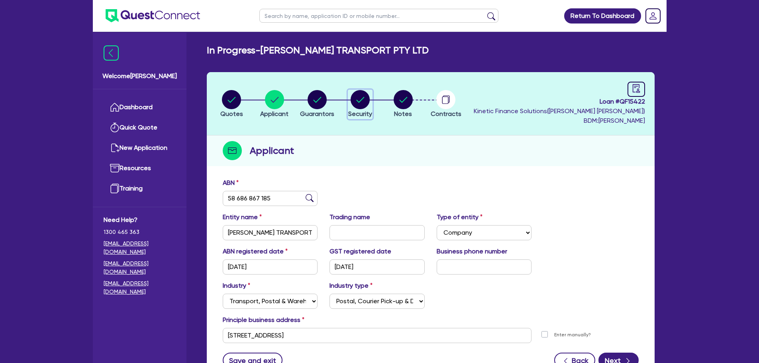
click at [365, 101] on circle "button" at bounding box center [359, 99] width 19 height 19
select select "CARS_AND_LIGHT_TRUCKS"
select select "VANS_AND_UTES"
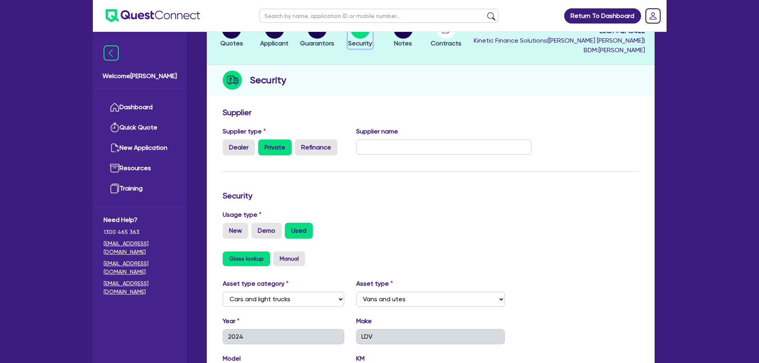
scroll to position [58, 0]
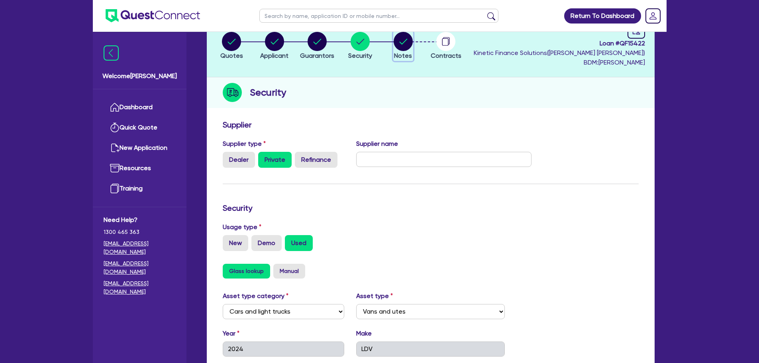
click at [405, 46] on circle "button" at bounding box center [402, 41] width 19 height 19
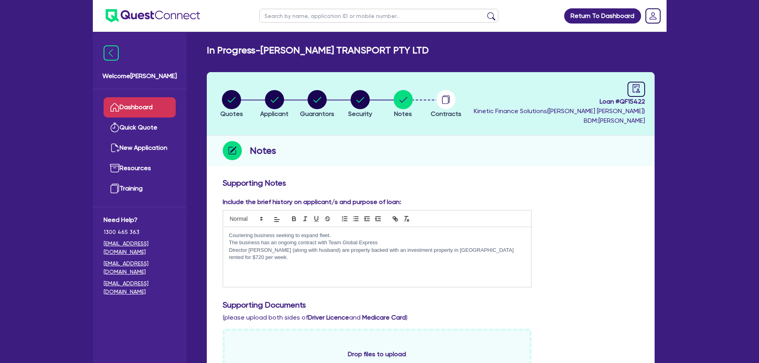
click at [144, 99] on link "Dashboard" at bounding box center [140, 107] width 72 height 20
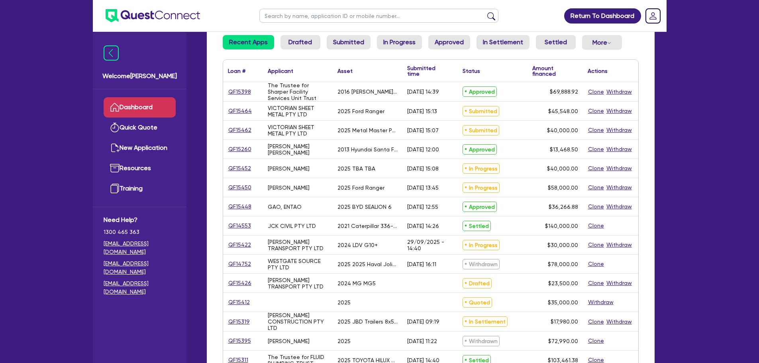
scroll to position [40, 0]
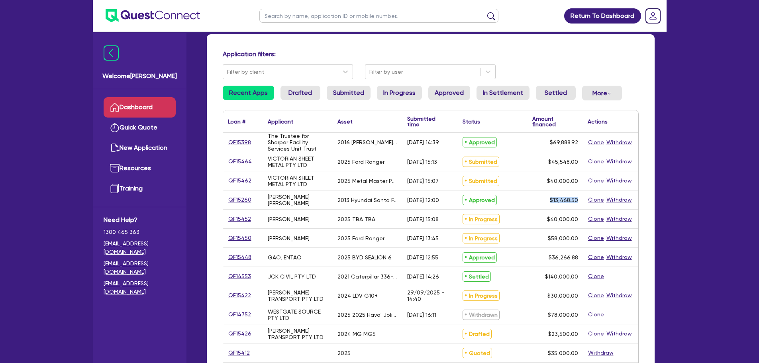
drag, startPoint x: 551, startPoint y: 203, endPoint x: 579, endPoint y: 204, distance: 27.9
click at [579, 204] on div "$13,468.50" at bounding box center [554, 199] width 55 height 19
click at [575, 208] on div "$13,468.50" at bounding box center [554, 199] width 55 height 19
drag, startPoint x: 578, startPoint y: 205, endPoint x: 549, endPoint y: 205, distance: 29.1
click at [549, 205] on div "$13,468.50" at bounding box center [554, 199] width 55 height 19
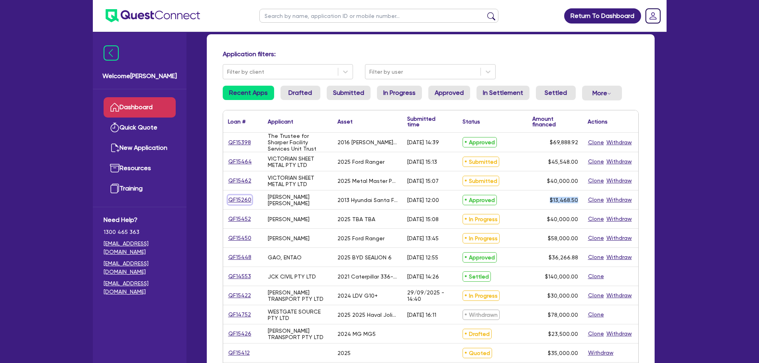
click at [245, 198] on link "QF15260" at bounding box center [240, 199] width 24 height 9
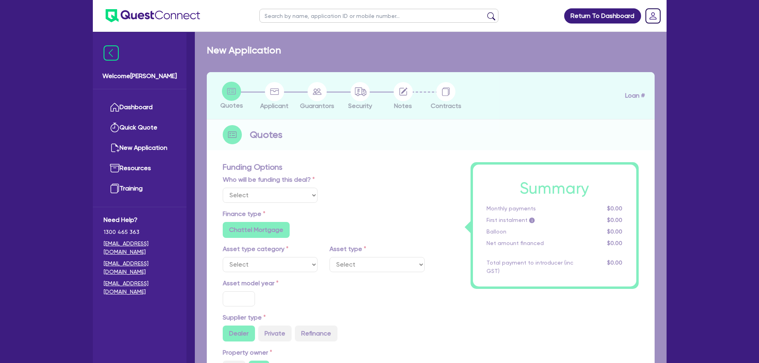
select select "Quest Finance - Own Book"
select select "CARS_AND_LIGHT_TRUCKS"
type input "2013"
type input "14,965"
type input "1,496.5"
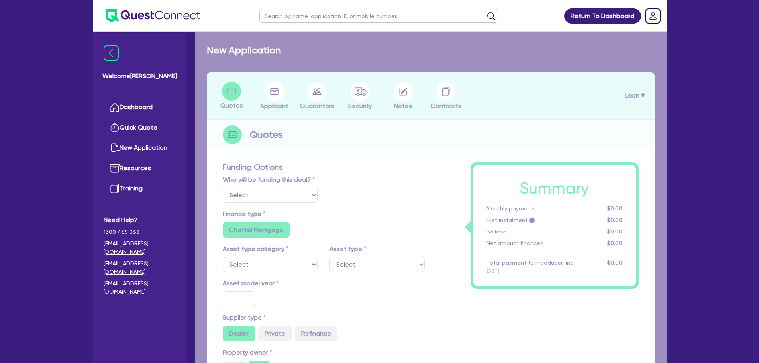
type input "3"
type input "404.06"
type input "17.95"
type input "900"
select select "PASSENGER_VEHICLES"
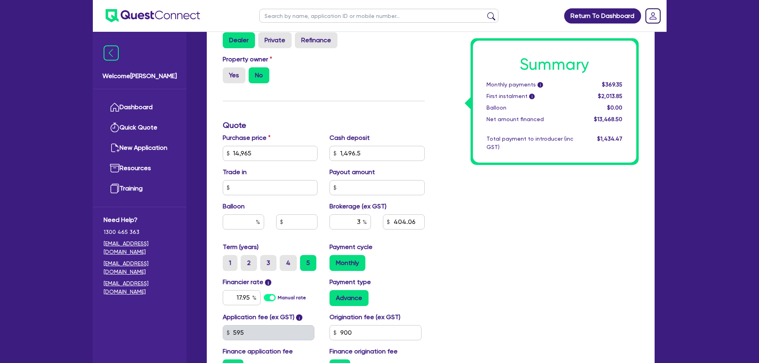
scroll to position [321, 0]
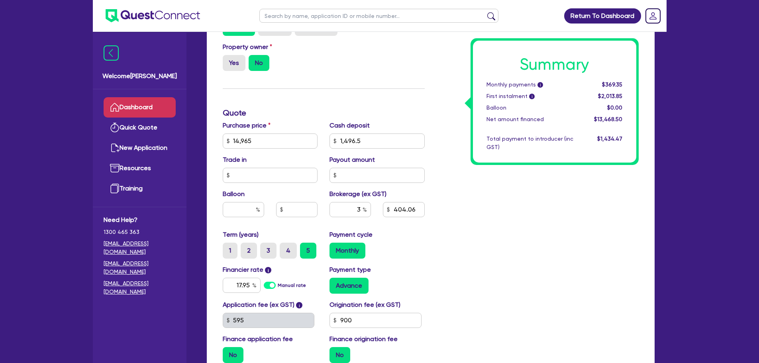
click at [155, 101] on link "Dashboard" at bounding box center [140, 107] width 72 height 20
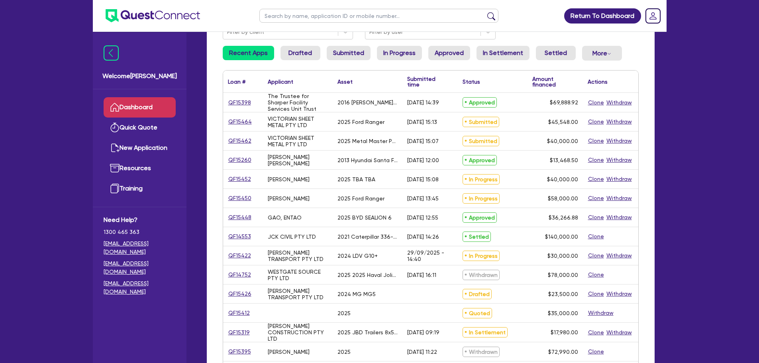
scroll to position [119, 0]
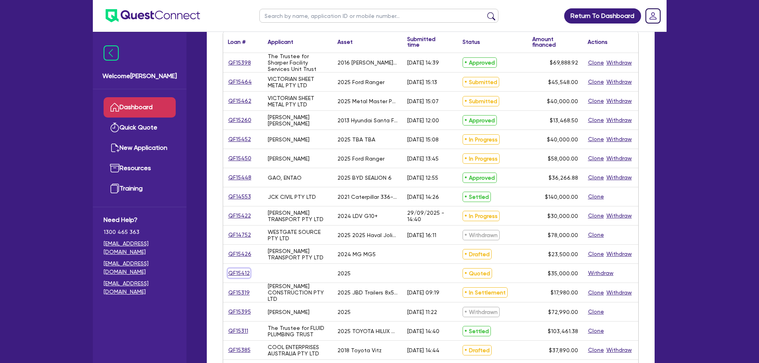
click at [243, 276] on link "QF15412" at bounding box center [239, 272] width 22 height 9
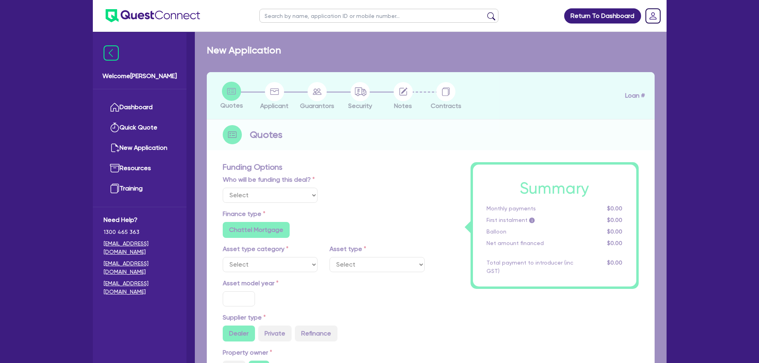
select select "Quest Finance - Own Book"
select select "CARS_AND_LIGHT_TRUCKS"
type input "2025"
radio input "true"
type input "35,000"
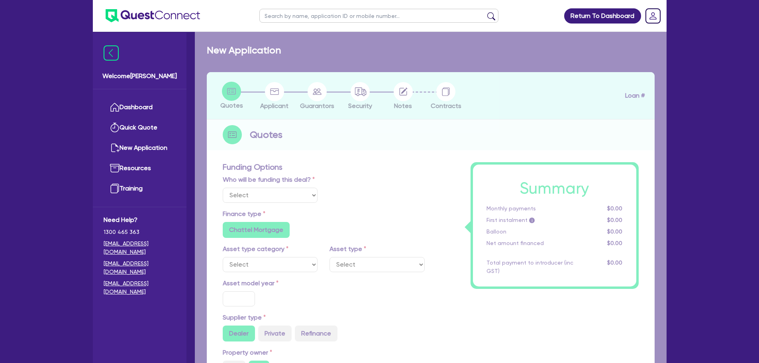
type input "8"
type input "2,800"
type input "17"
type input "990"
select select "PASSENGER_VEHICLES"
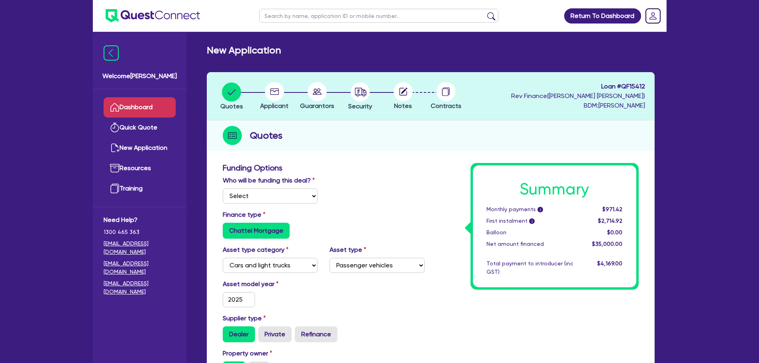
click at [142, 105] on link "Dashboard" at bounding box center [140, 107] width 72 height 20
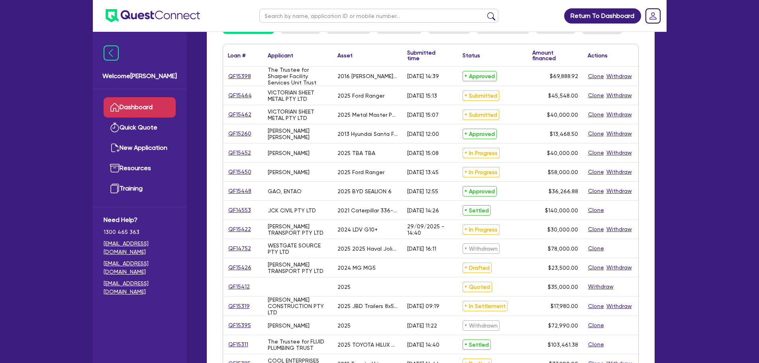
scroll to position [119, 0]
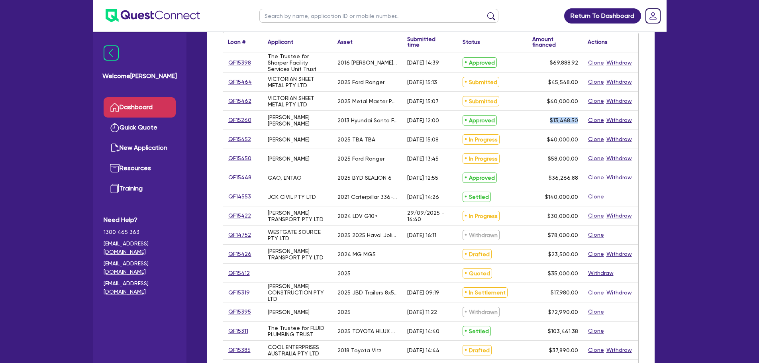
drag, startPoint x: 550, startPoint y: 121, endPoint x: 577, endPoint y: 124, distance: 27.3
click at [577, 124] on div "$13,468.50" at bounding box center [554, 120] width 55 height 19
click at [556, 129] on div "$13,468.50" at bounding box center [554, 120] width 55 height 19
click at [555, 129] on div "$13,468.50" at bounding box center [554, 120] width 55 height 19
click at [518, 125] on div "Approved" at bounding box center [493, 120] width 70 height 19
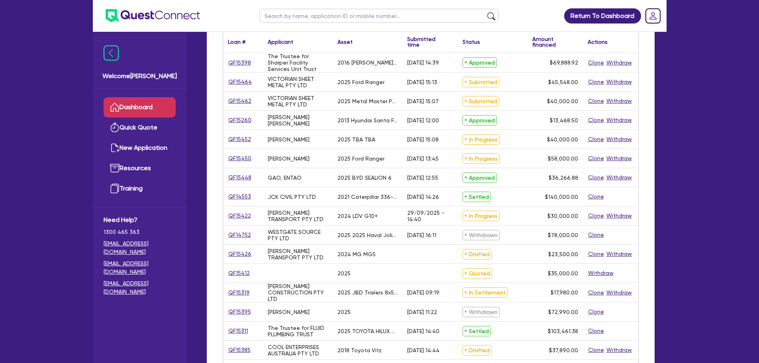
click at [518, 125] on div "Approved" at bounding box center [493, 120] width 70 height 19
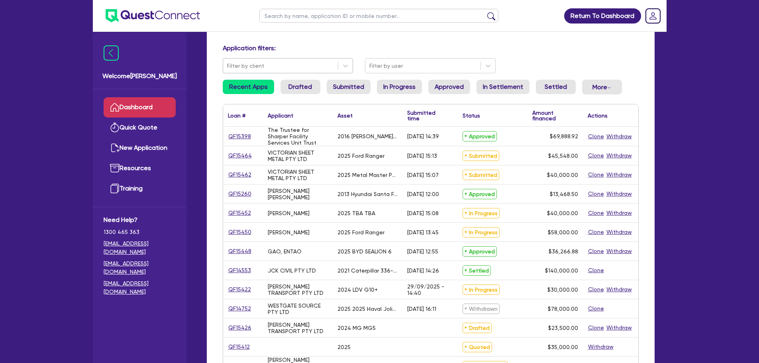
scroll to position [0, 0]
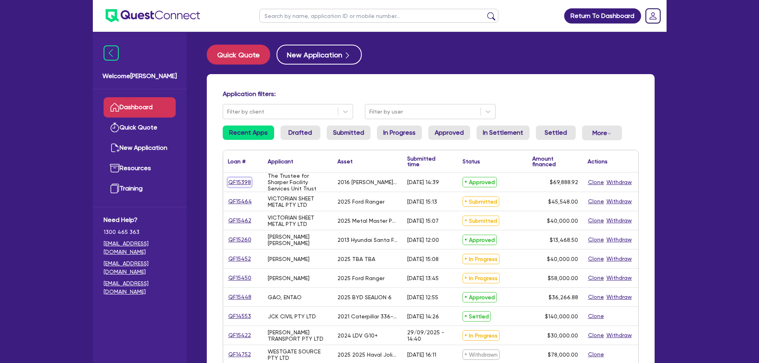
click at [229, 182] on link "QF15398" at bounding box center [239, 182] width 23 height 9
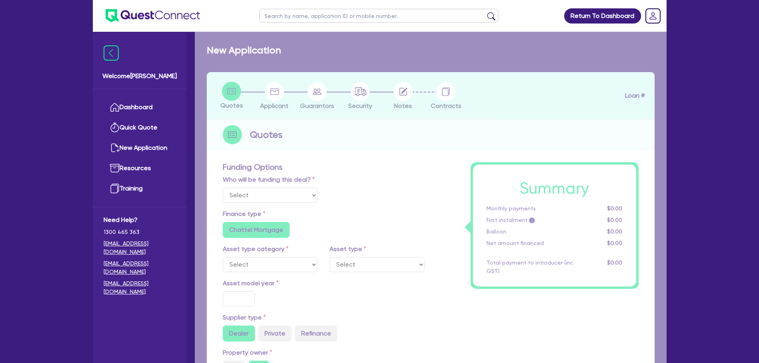
select select "Quest Finance - Own Book"
select select "CARS_AND_LIGHT_TRUCKS"
type input "2016"
radio input "false"
radio input "true"
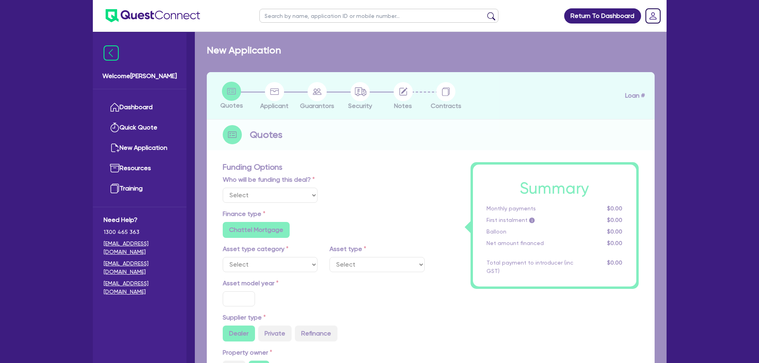
type input "69,888.92"
type input "10"
type input "6,988.89"
type input "17.95"
type input "900"
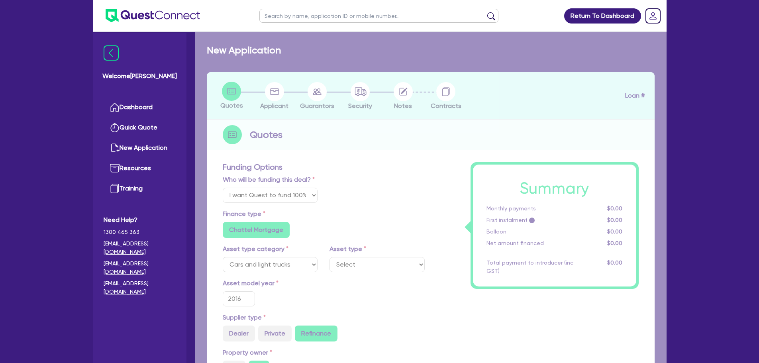
select select "PASSENGER_VEHICLES"
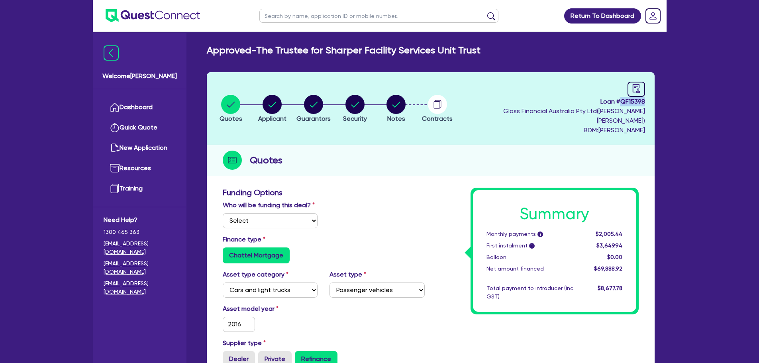
drag, startPoint x: 622, startPoint y: 100, endPoint x: 643, endPoint y: 102, distance: 21.2
click at [643, 102] on span "Loan # QF15398" at bounding box center [552, 102] width 185 height 10
copy span "QF15398"
